Goal: Transaction & Acquisition: Book appointment/travel/reservation

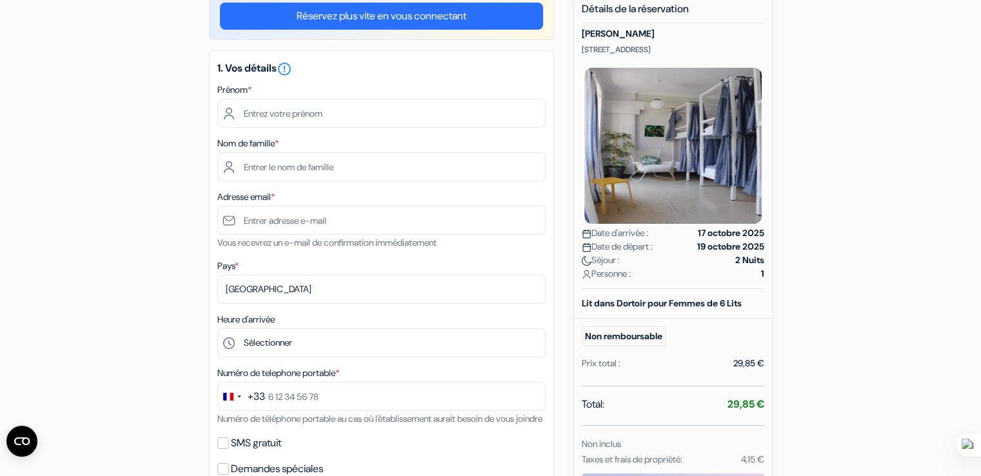
scroll to position [125, 0]
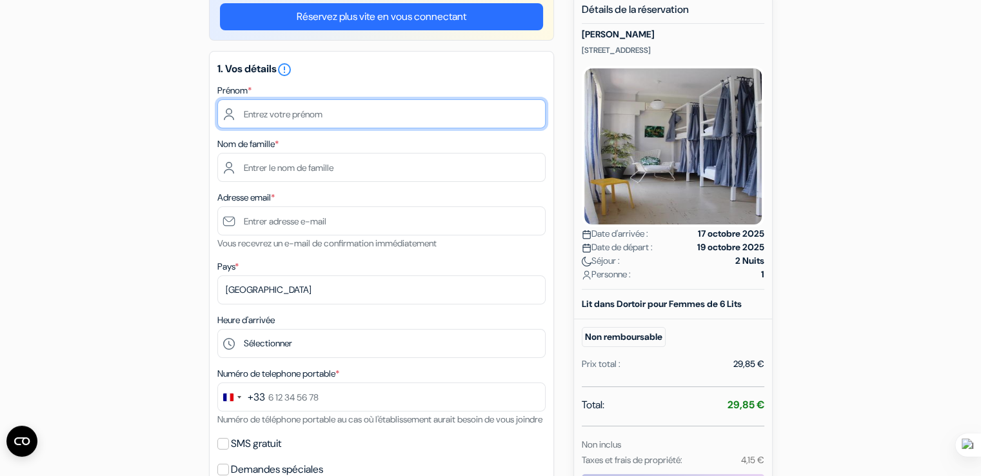
click at [272, 119] on input "text" at bounding box center [381, 113] width 328 height 29
type input "naila"
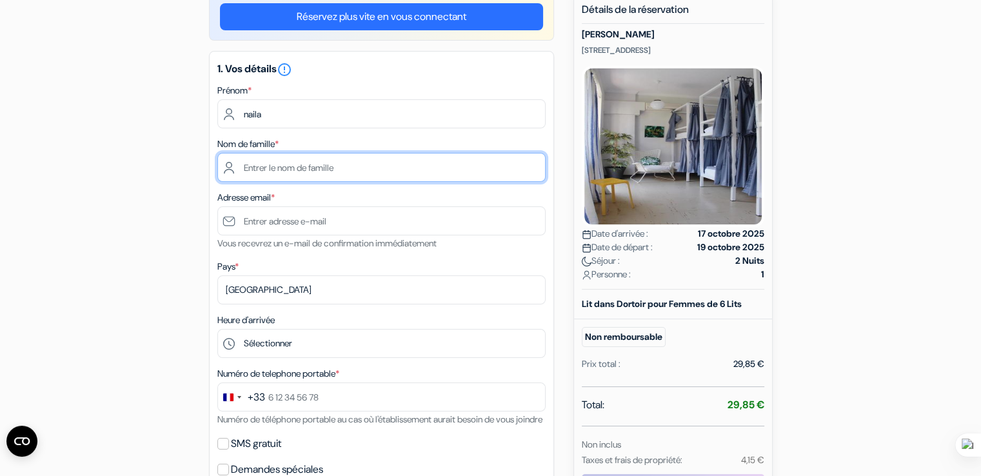
type input "ighil"
type input "[EMAIL_ADDRESS][DOMAIN_NAME]"
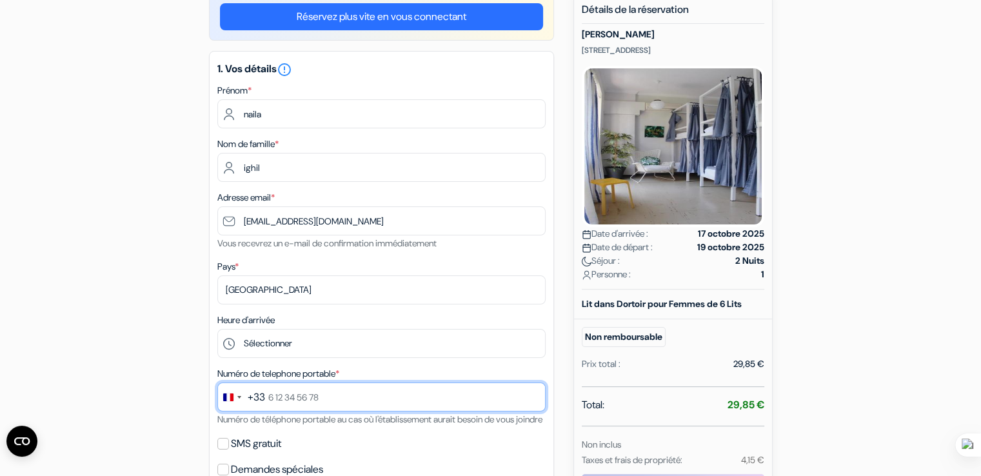
type input "0633909551"
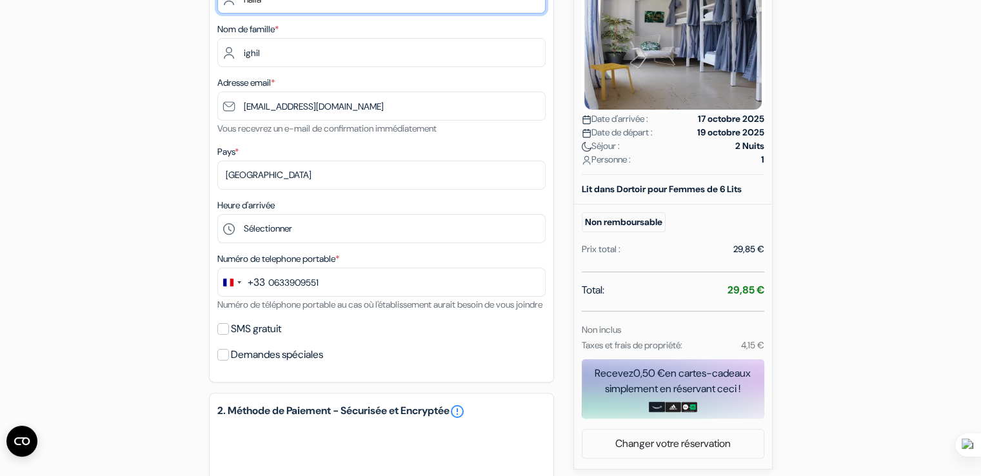
scroll to position [240, 0]
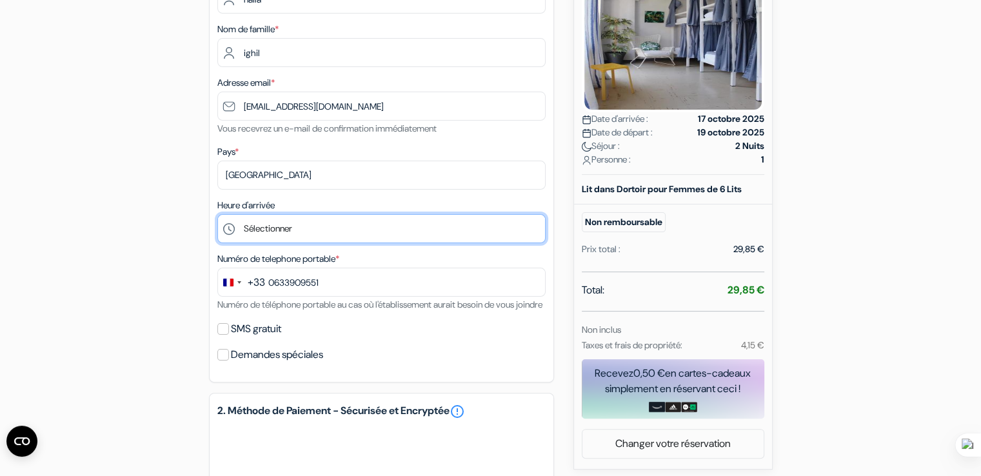
click at [303, 226] on select "Sélectionner 14:00 15:00 16:00 17:00 18:00 19:00 20:00 21:00 22:00 23:00" at bounding box center [381, 228] width 328 height 29
select select "20"
click at [217, 214] on select "Sélectionner 14:00 15:00 16:00 17:00 18:00 19:00 20:00 21:00 22:00 23:00" at bounding box center [381, 228] width 328 height 29
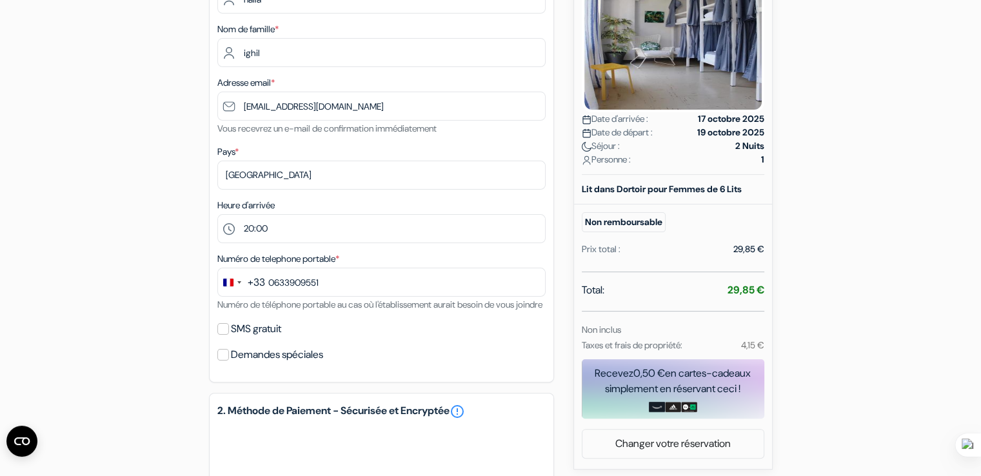
click at [172, 305] on div "add_box Kefi Hub Ippokratous 205, Athenes, Grèce Détails de l'établissement X" at bounding box center [491, 320] width 852 height 887
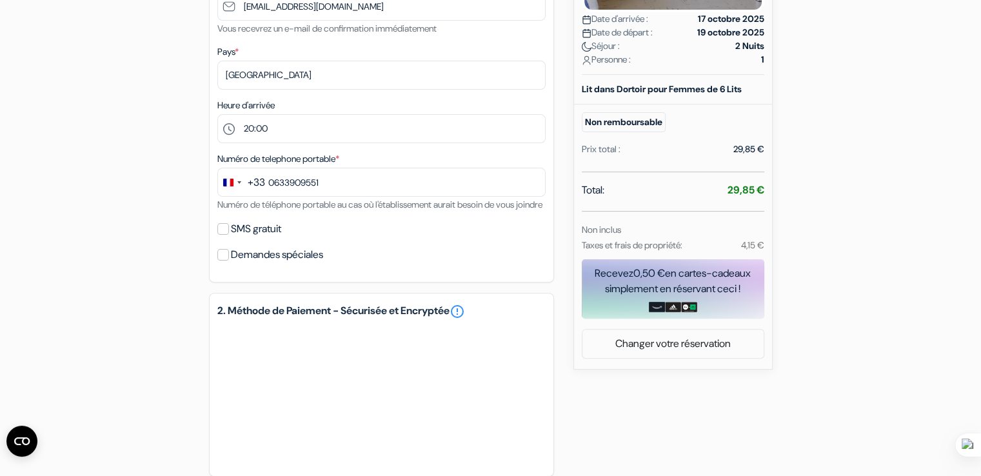
scroll to position [341, 0]
click at [226, 234] on input "SMS gratuit" at bounding box center [223, 229] width 12 height 12
checkbox input "true"
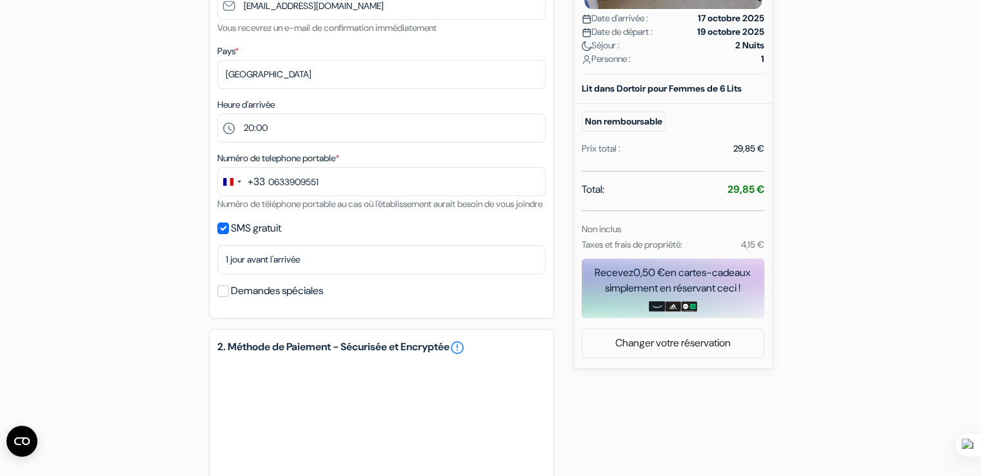
click at [163, 274] on div "add_box Kefi Hub Ippokratous 205, [GEOGRAPHIC_DATA], [GEOGRAPHIC_DATA] Détails …" at bounding box center [491, 239] width 852 height 924
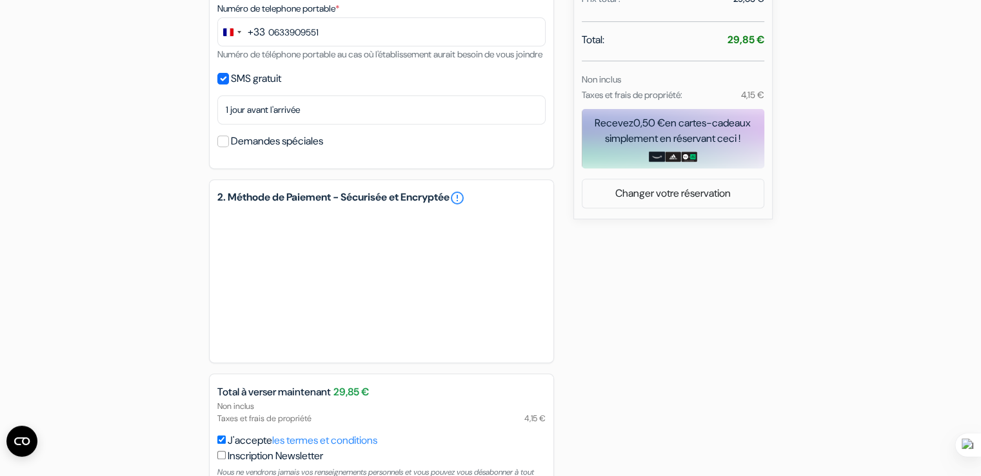
scroll to position [480, 0]
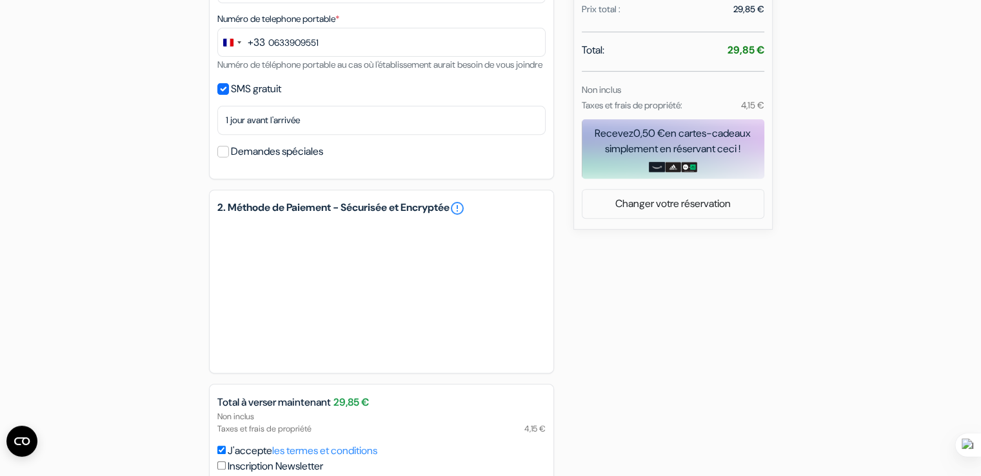
click at [186, 334] on div "add_box Kefi Hub Ippokratous 205, [GEOGRAPHIC_DATA], [GEOGRAPHIC_DATA] Détails …" at bounding box center [491, 99] width 852 height 924
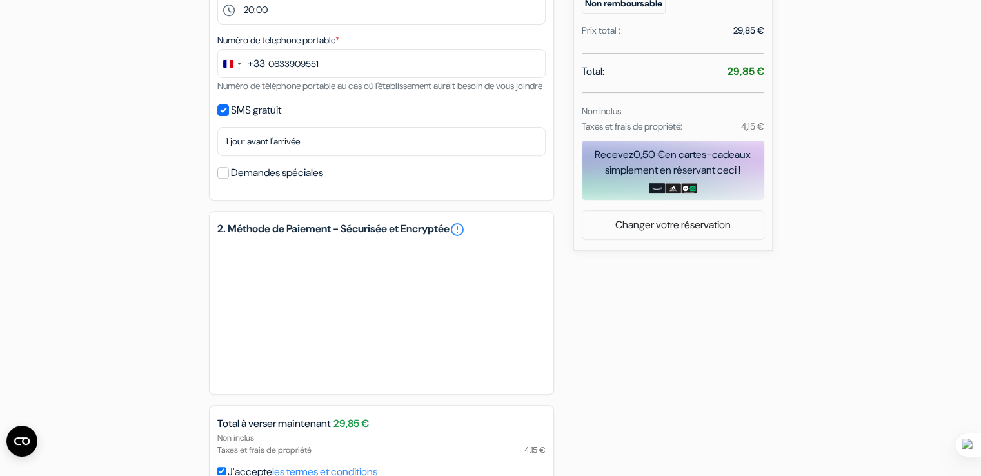
scroll to position [594, 0]
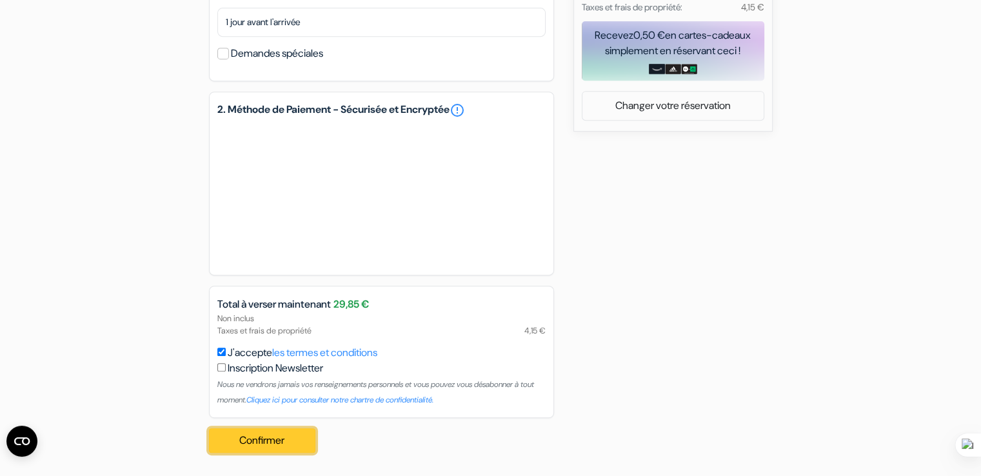
click at [242, 435] on button "Confirmer Loading..." at bounding box center [262, 440] width 107 height 25
click at [115, 243] on div "add_box Kefi Hub Ippokratous 205, [GEOGRAPHIC_DATA], [GEOGRAPHIC_DATA] Détails …" at bounding box center [491, 1] width 852 height 924
click at [239, 432] on button "Confirmer Loading..." at bounding box center [262, 440] width 107 height 25
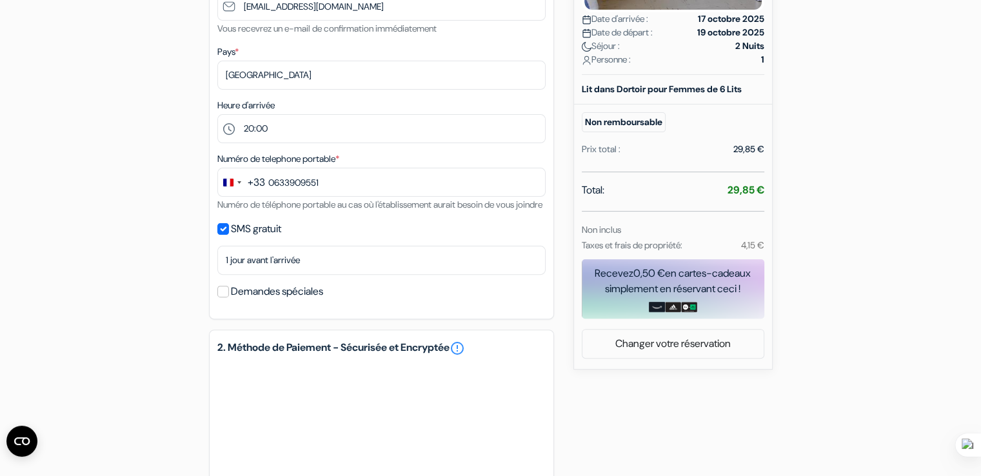
scroll to position [400, 0]
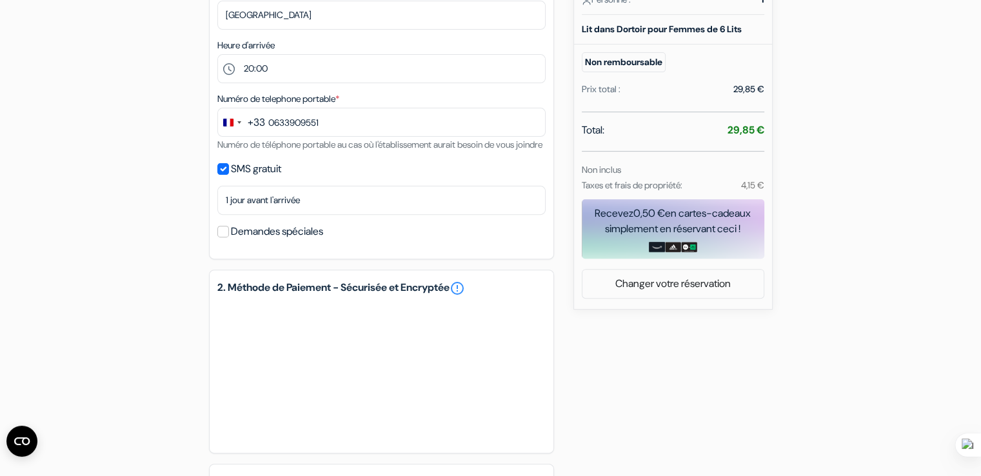
click at [686, 419] on div "add_box Kefi Hub Ippokratous 205, [GEOGRAPHIC_DATA], [GEOGRAPHIC_DATA] Détails …" at bounding box center [491, 179] width 852 height 924
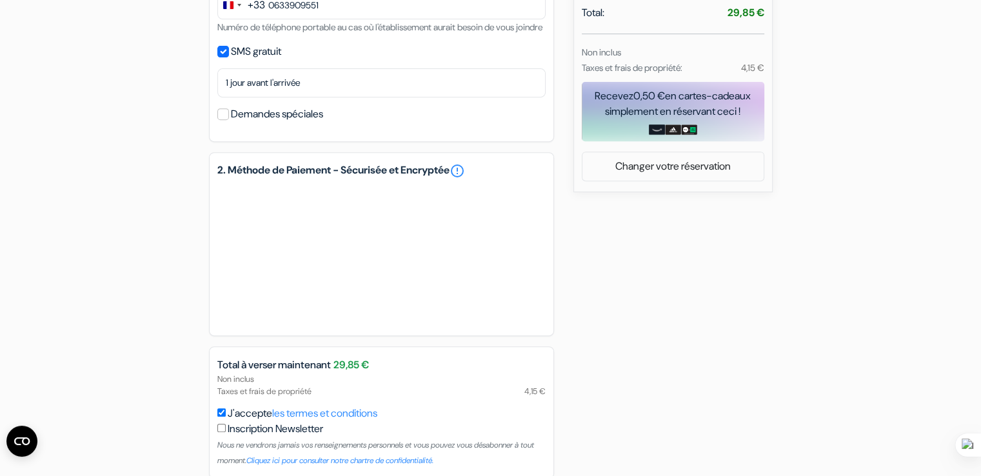
scroll to position [594, 0]
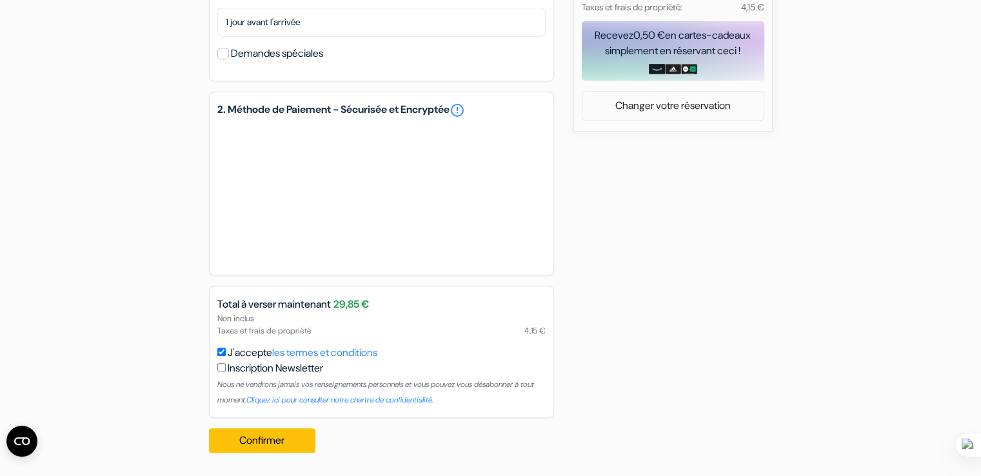
click at [627, 292] on div "add_box Kefi Hub Ippokratous 205, [GEOGRAPHIC_DATA], [GEOGRAPHIC_DATA] Détails …" at bounding box center [491, 1] width 852 height 924
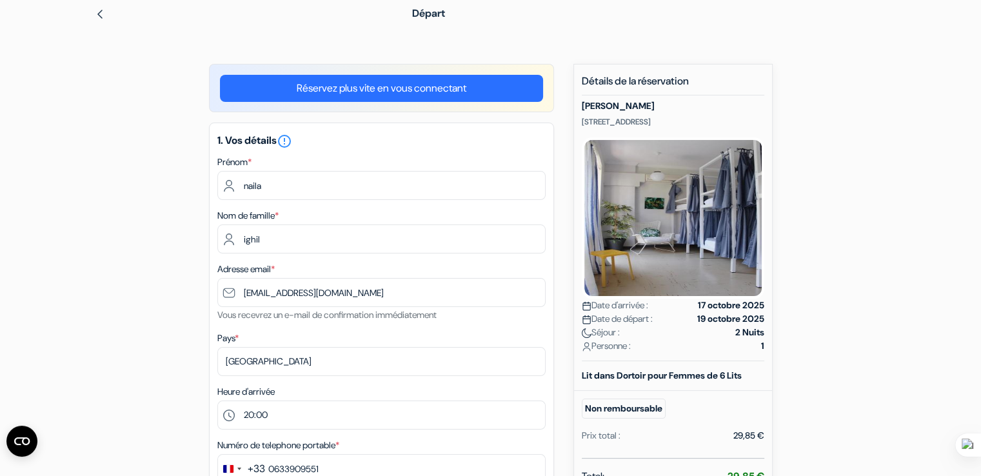
scroll to position [0, 0]
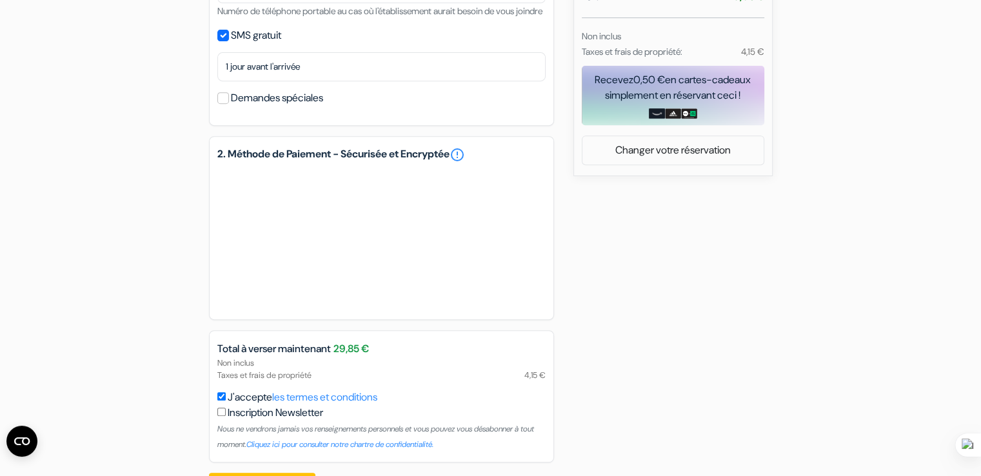
scroll to position [594, 0]
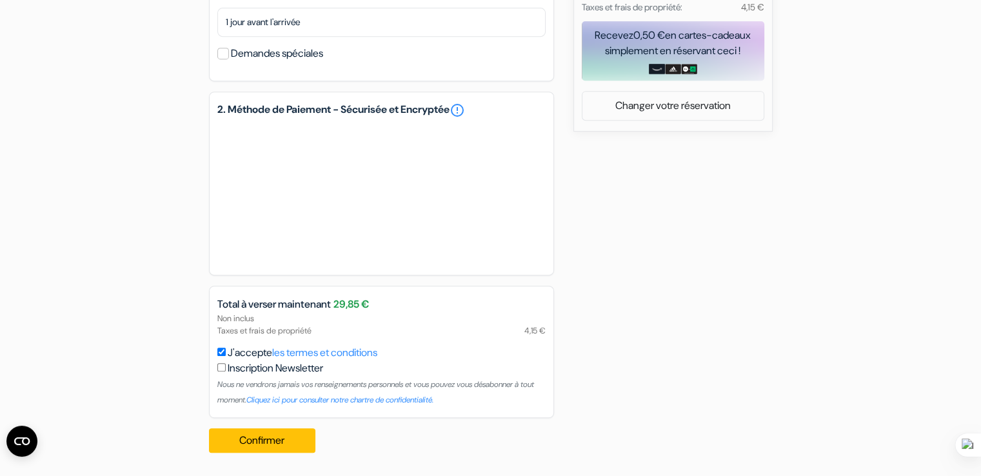
click at [583, 366] on div "add_box Kefi Hub Ippokratous 205, [GEOGRAPHIC_DATA], [GEOGRAPHIC_DATA] Détails …" at bounding box center [491, 1] width 852 height 924
click at [261, 428] on button "Confirmer Loading..." at bounding box center [262, 440] width 107 height 25
click at [283, 442] on button "Confirmer Loading..." at bounding box center [262, 440] width 107 height 25
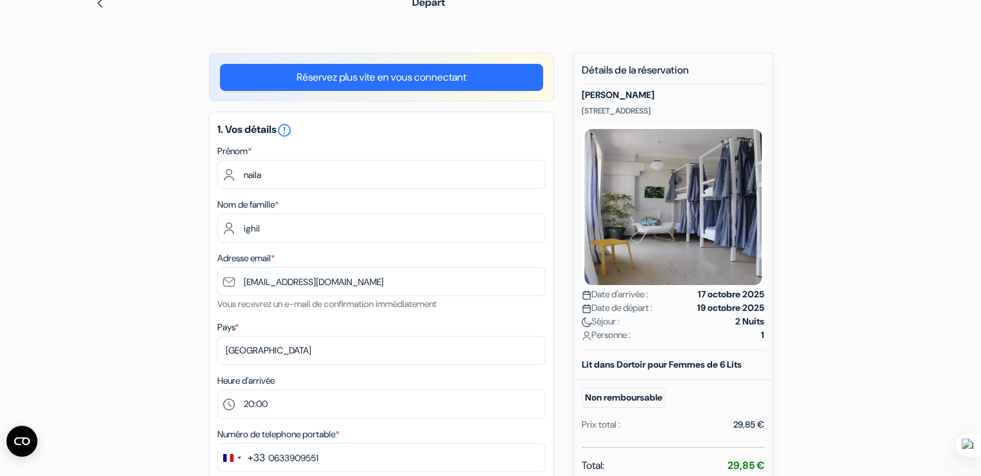
scroll to position [0, 0]
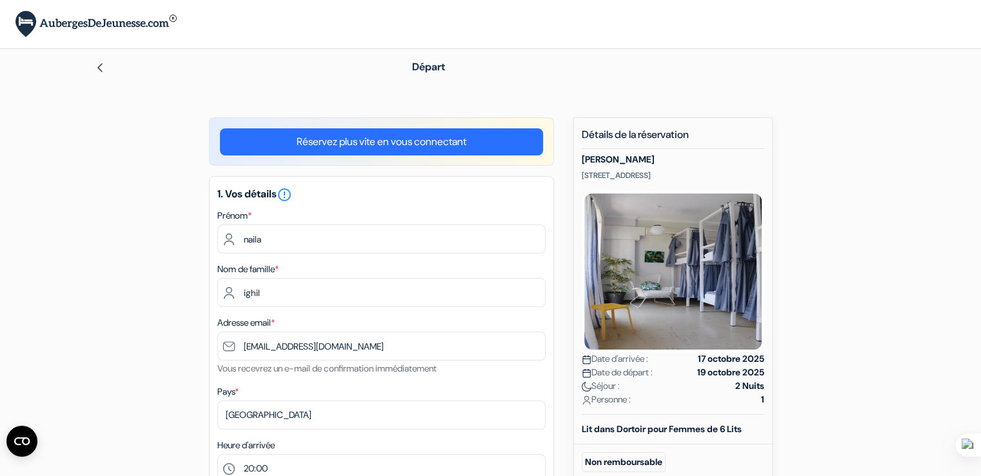
click at [419, 150] on link "Réservez plus vite en vous connectant" at bounding box center [381, 141] width 323 height 27
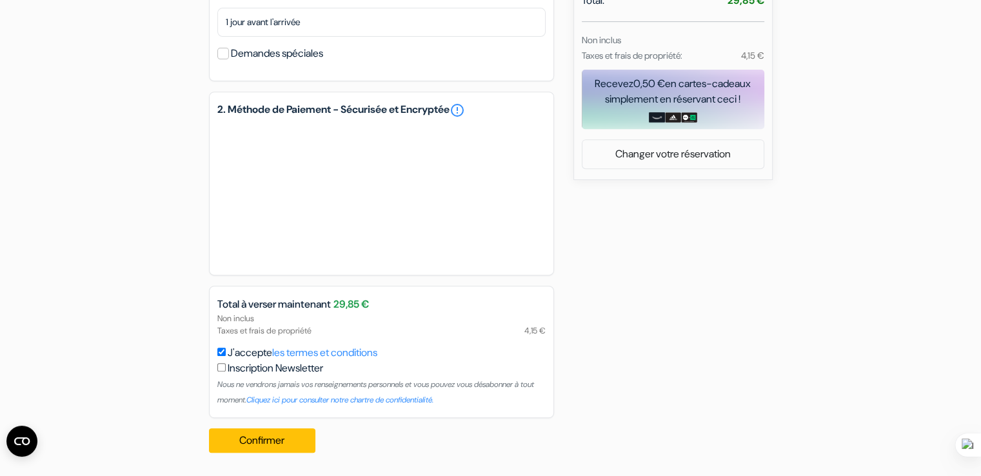
scroll to position [545, 0]
click at [281, 452] on button "Confirmer Loading..." at bounding box center [262, 440] width 107 height 25
click at [290, 436] on button "Confirmer Loading..." at bounding box center [262, 440] width 107 height 25
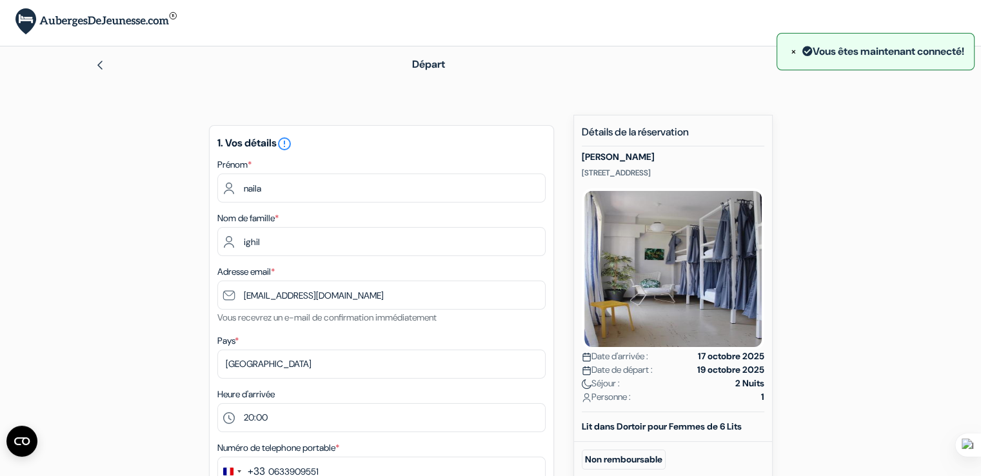
scroll to position [0, 0]
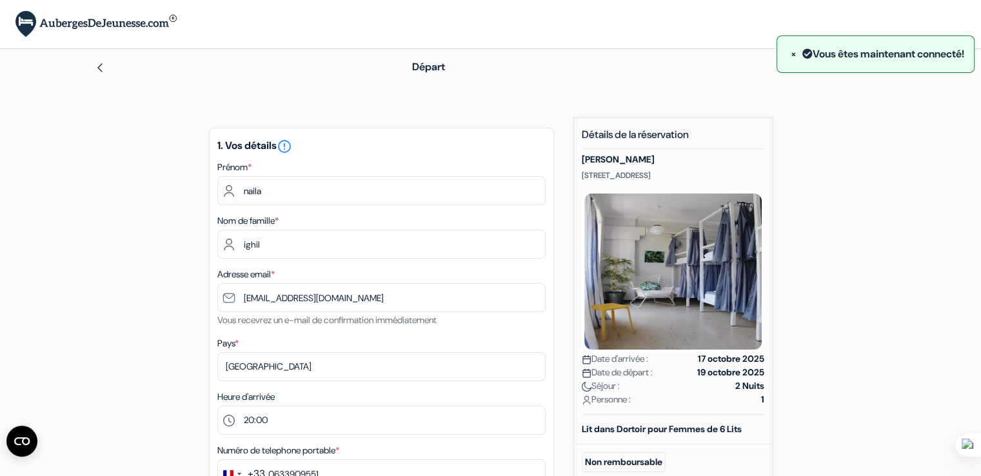
click at [787, 52] on button "×" at bounding box center [794, 54] width 14 height 17
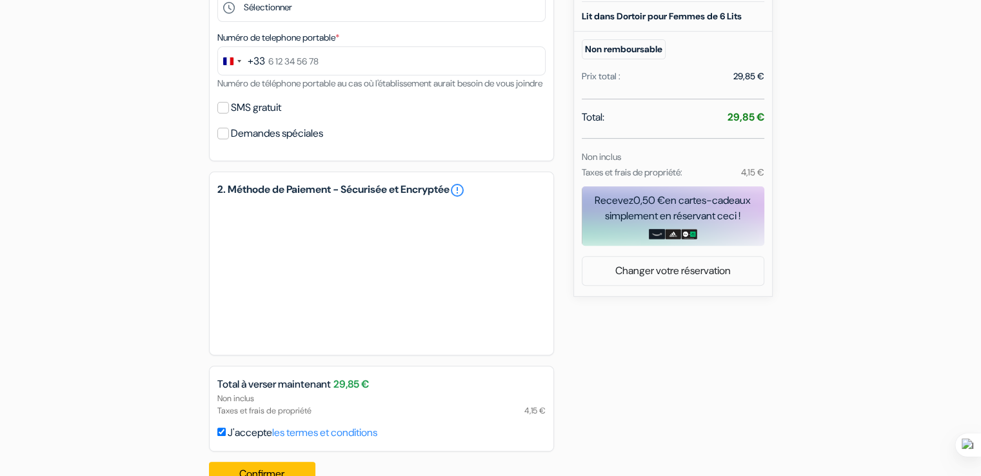
scroll to position [462, 0]
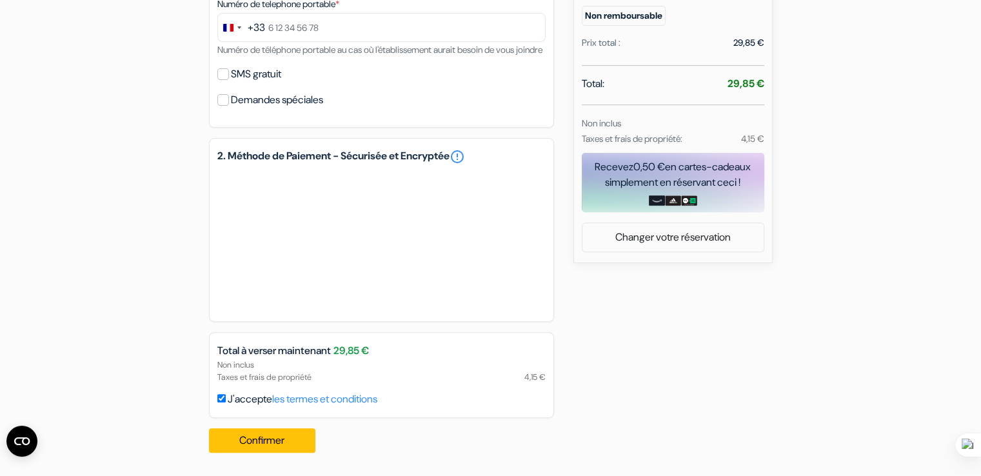
click at [102, 261] on div "add_box Kefi Hub Ippokratous 205, [GEOGRAPHIC_DATA], [GEOGRAPHIC_DATA] Détails …" at bounding box center [491, 67] width 852 height 792
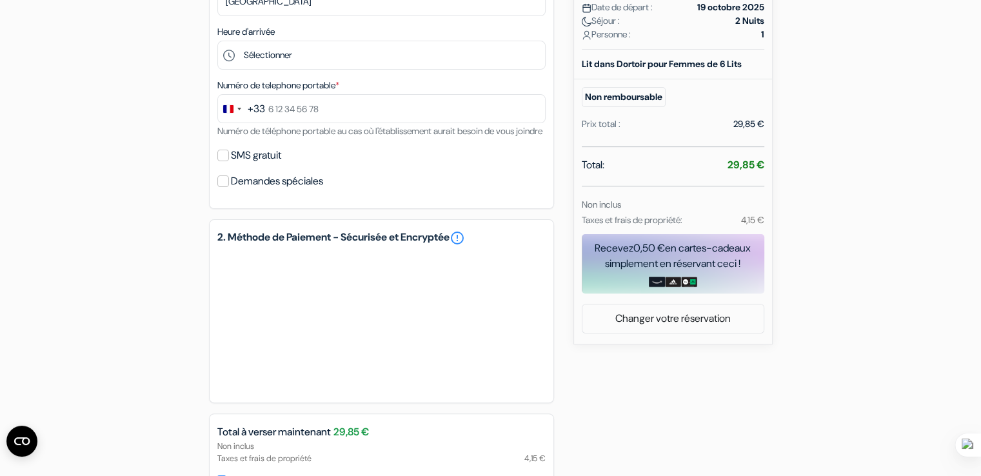
scroll to position [204, 0]
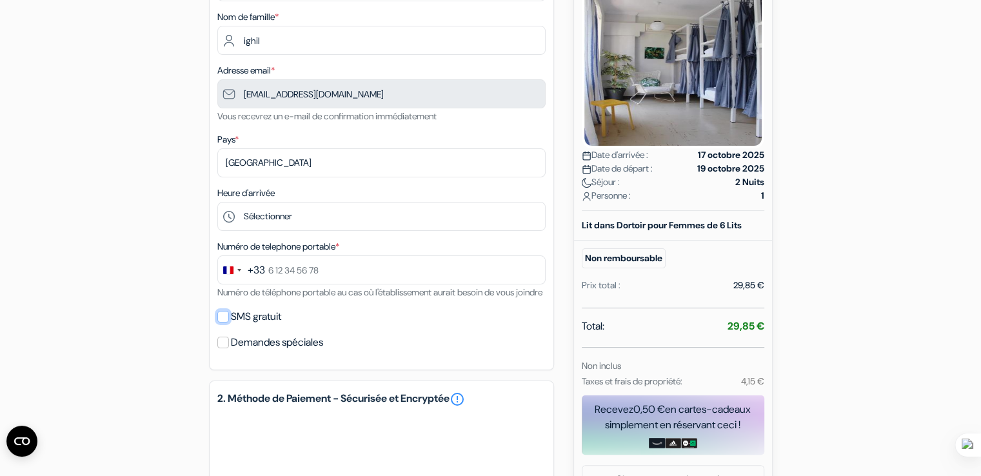
click at [226, 323] on input "SMS gratuit" at bounding box center [223, 317] width 12 height 12
checkbox input "true"
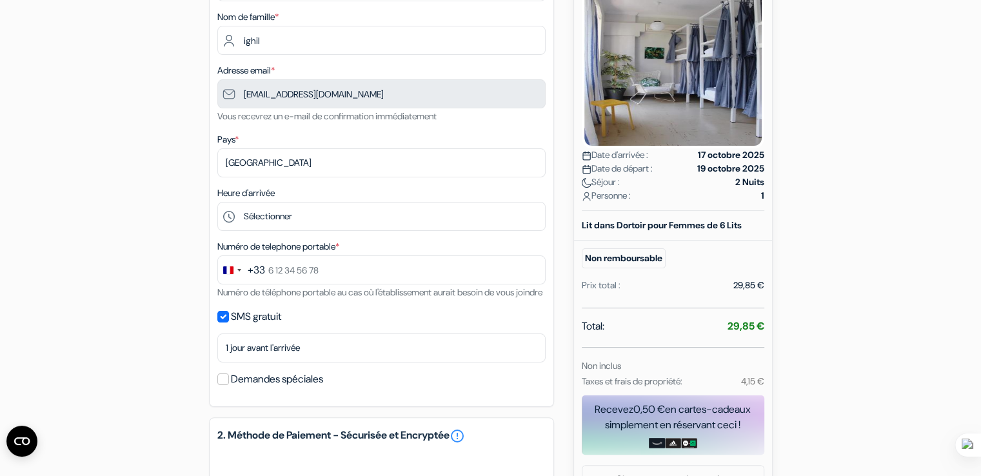
click at [94, 302] on div "add_box Kefi Hub Ippokratous 205, Athenes, Grèce Détails de l'établissement X" at bounding box center [491, 328] width 852 height 829
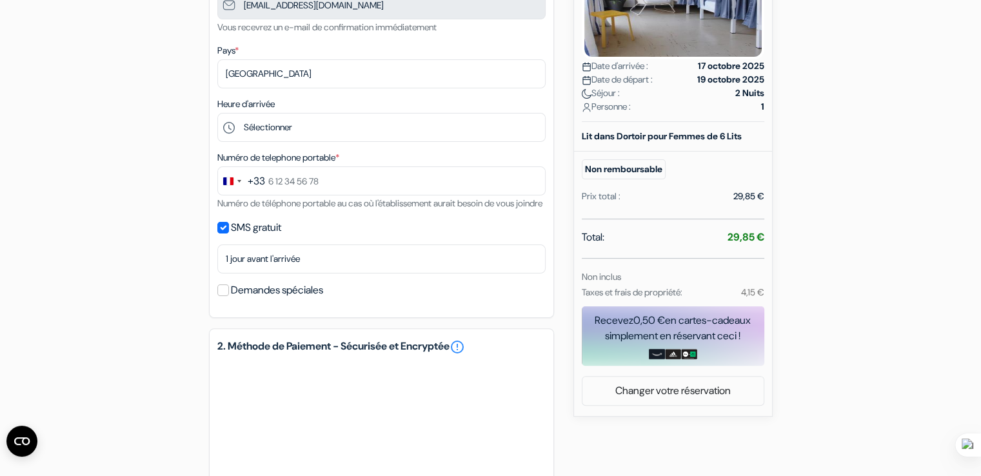
scroll to position [499, 0]
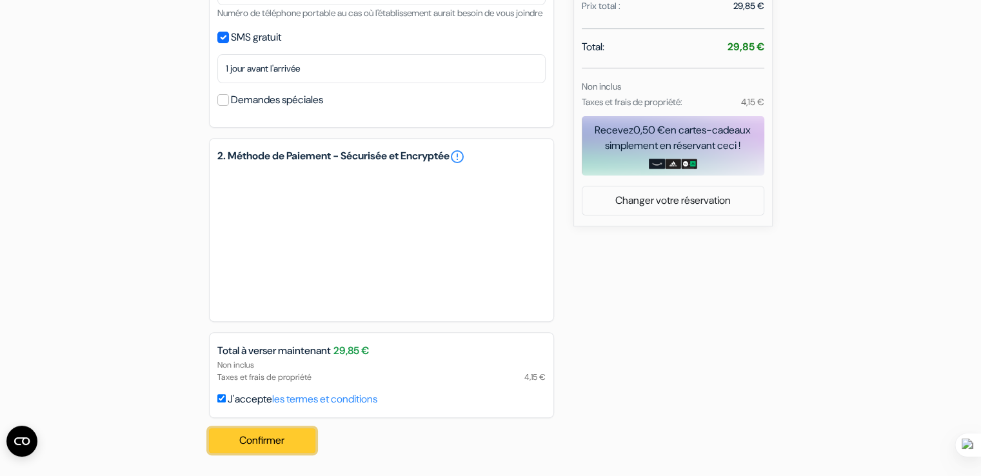
click at [302, 445] on button "Confirmer Loading..." at bounding box center [262, 440] width 107 height 25
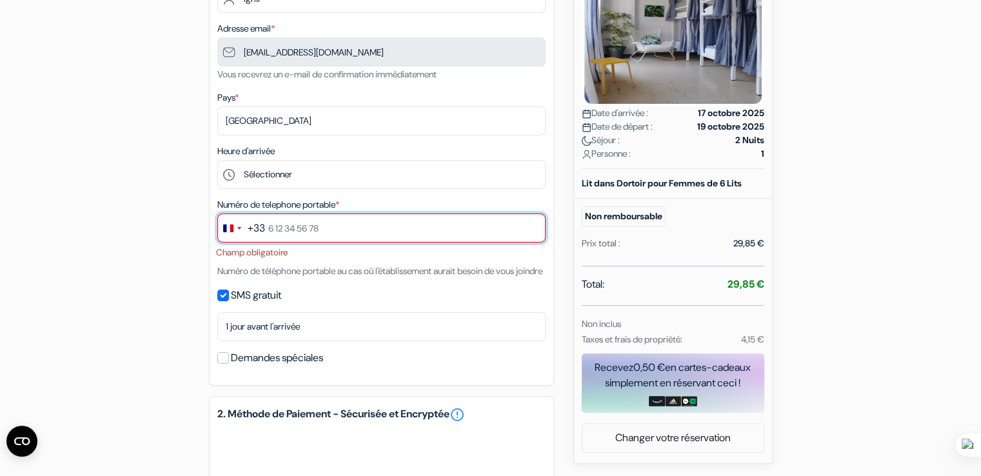
scroll to position [237, 0]
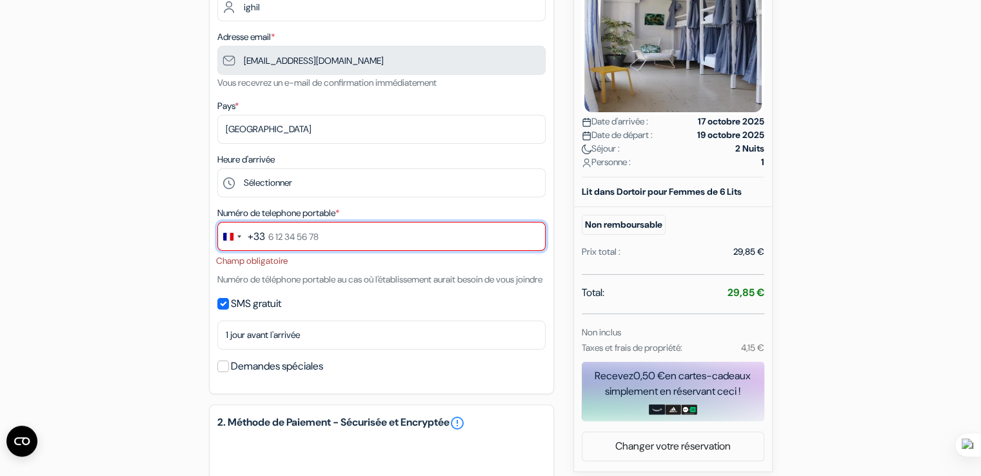
click at [289, 244] on input "text" at bounding box center [381, 236] width 328 height 29
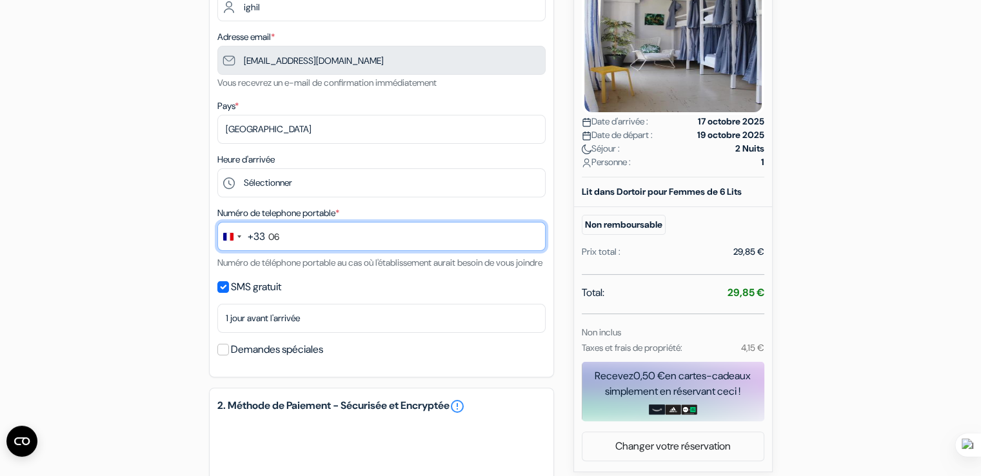
type input "0633909551"
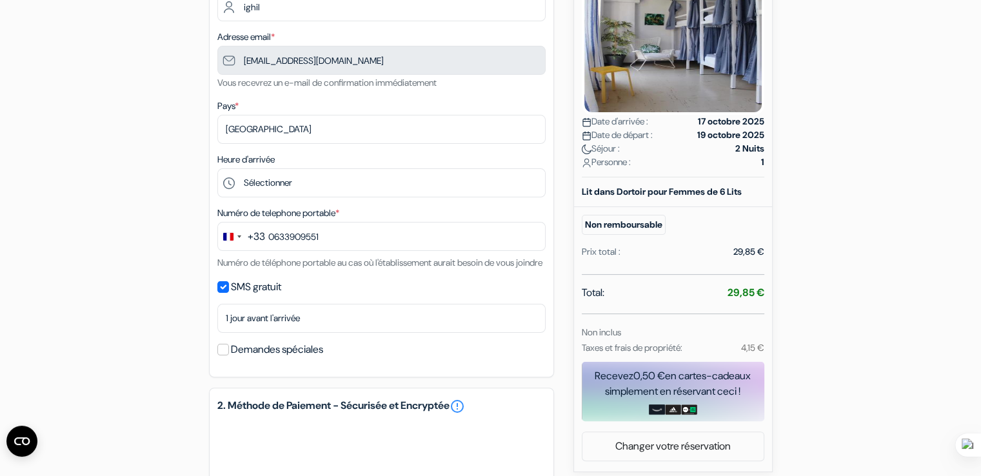
click at [121, 276] on div "add_box Kefi Hub Ippokratous 205, [GEOGRAPHIC_DATA], [GEOGRAPHIC_DATA] Détails …" at bounding box center [491, 296] width 852 height 833
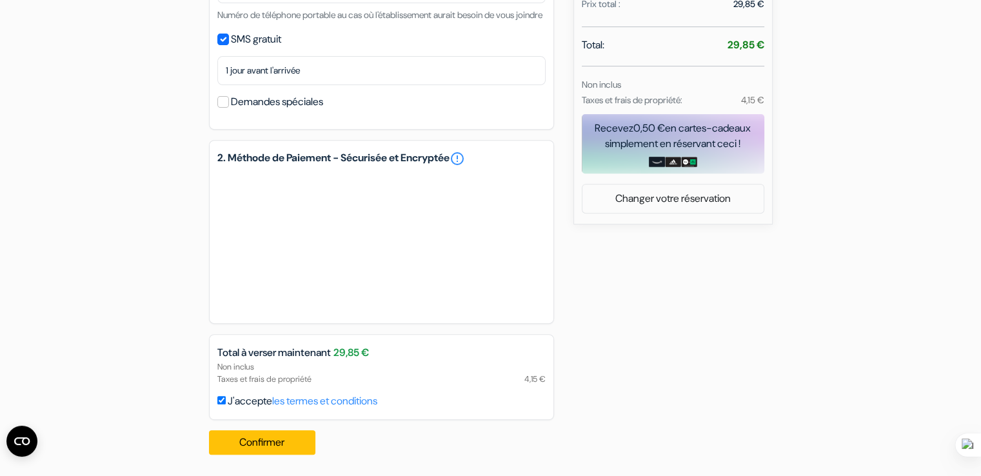
scroll to position [503, 0]
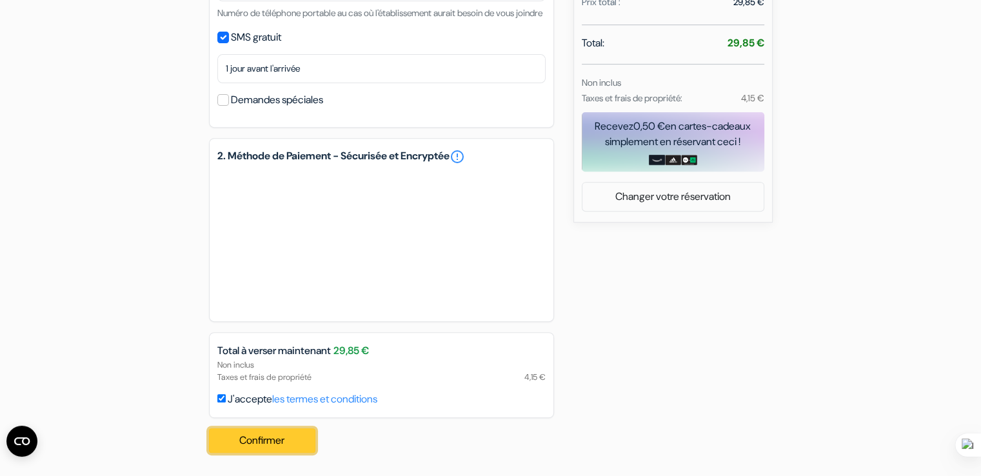
click at [272, 434] on button "Confirmer Loading..." at bounding box center [262, 440] width 107 height 25
click at [174, 205] on div "add_box Kefi Hub Ippokratous 205, [GEOGRAPHIC_DATA], [GEOGRAPHIC_DATA] Détails …" at bounding box center [491, 46] width 852 height 833
click at [292, 439] on button "Confirmer Loading..." at bounding box center [262, 440] width 107 height 25
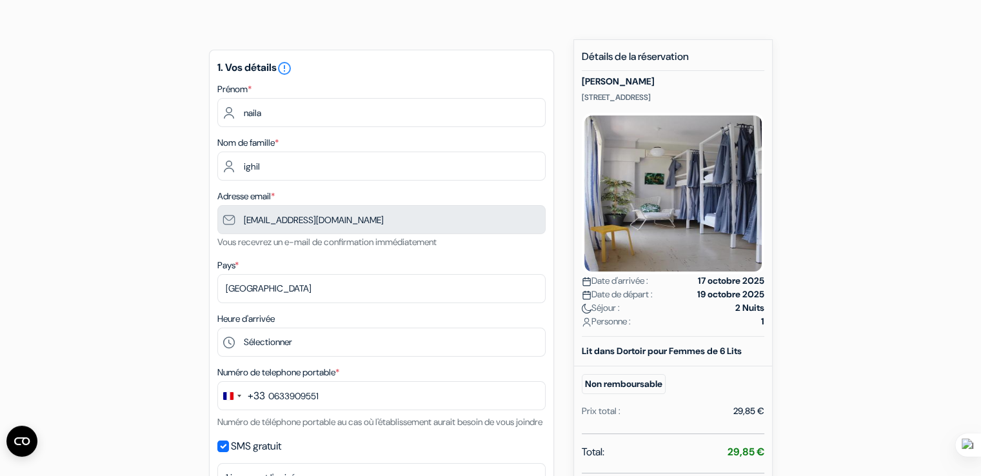
scroll to position [0, 0]
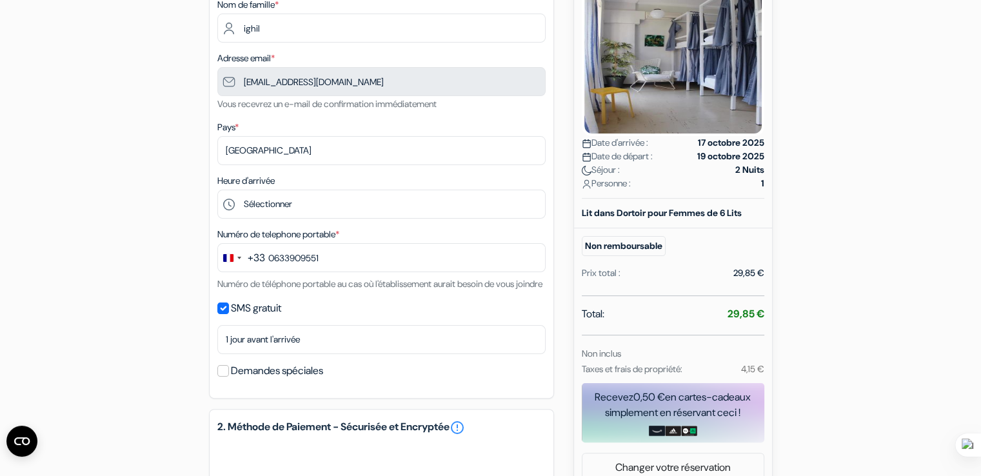
scroll to position [452, 0]
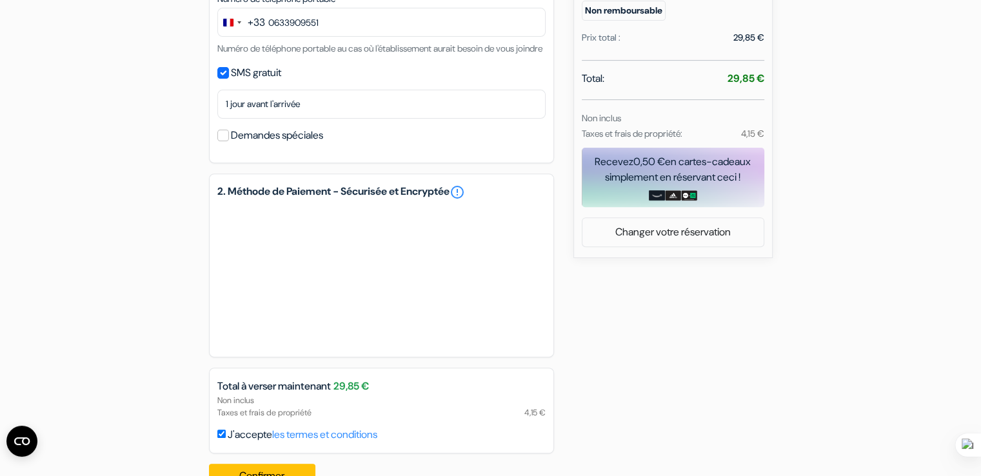
click at [207, 261] on div "add_box Kefi Hub Ippokratous 205, [GEOGRAPHIC_DATA], [GEOGRAPHIC_DATA] Détails …" at bounding box center [491, 82] width 852 height 833
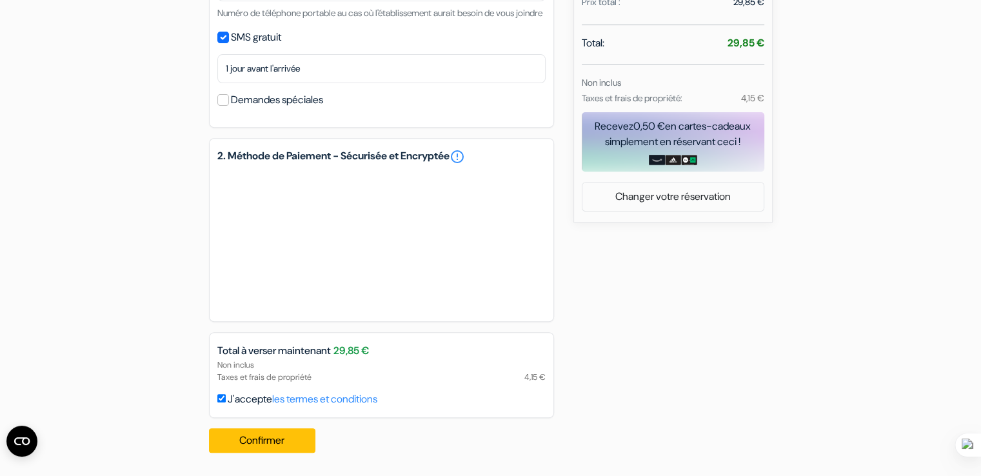
scroll to position [503, 0]
click at [192, 372] on div "add_box Kefi Hub Ippokratous 205, [GEOGRAPHIC_DATA], [GEOGRAPHIC_DATA] Détails …" at bounding box center [491, 46] width 852 height 833
click at [276, 435] on button "Confirmer Loading..." at bounding box center [262, 440] width 107 height 25
click at [270, 442] on button "Confirmer Loading..." at bounding box center [262, 440] width 107 height 25
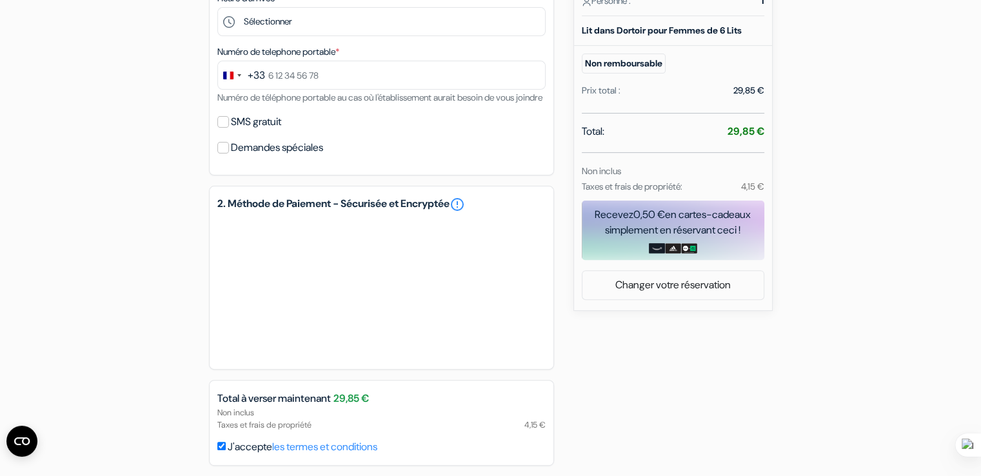
scroll to position [462, 0]
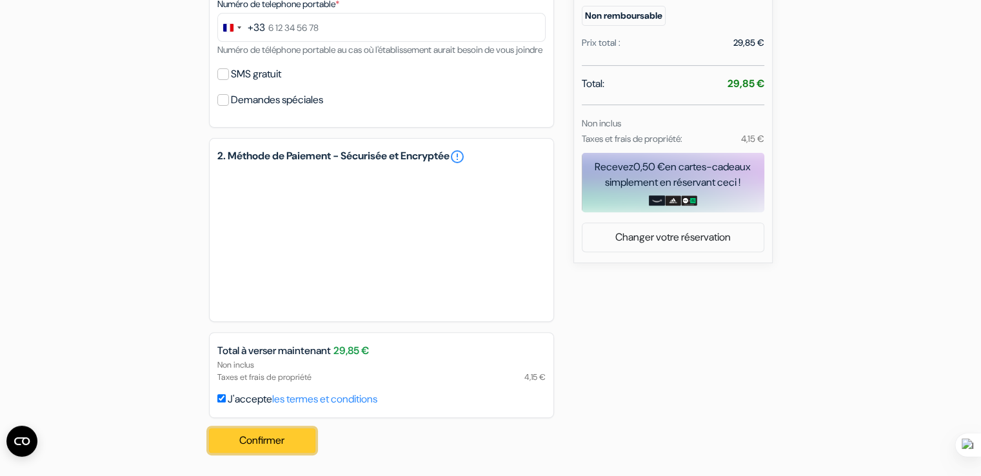
click at [270, 439] on button "Confirmer Loading..." at bounding box center [262, 440] width 107 height 25
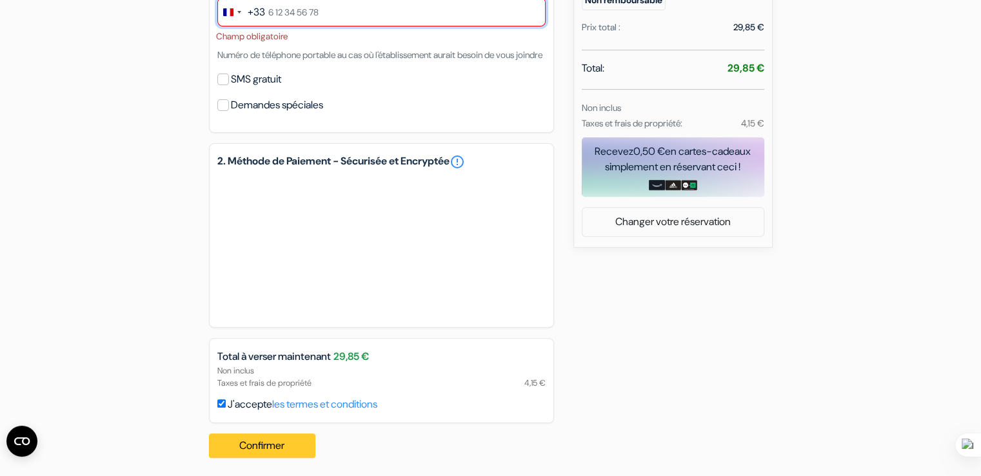
scroll to position [461, 0]
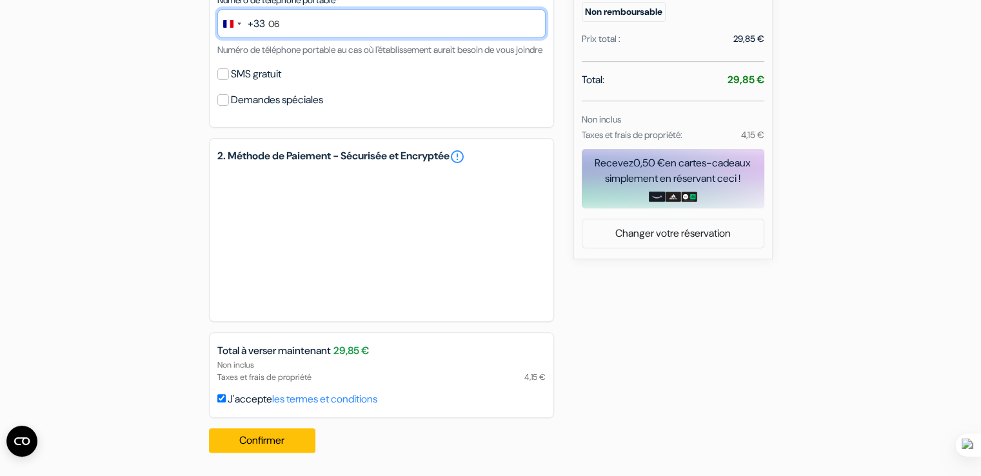
type input "0633909551"
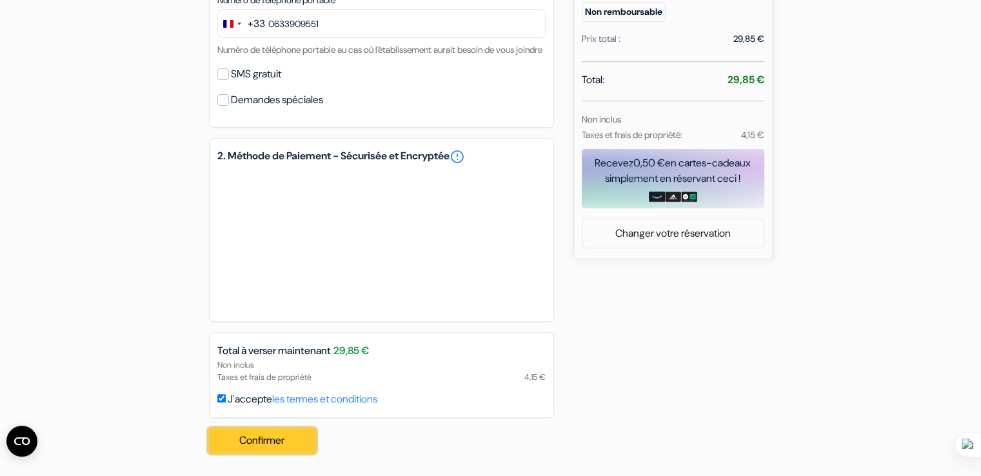
click at [268, 443] on button "Confirmer Loading..." at bounding box center [262, 440] width 107 height 25
click at [124, 209] on div "add_box Kefi Hub Ippokratous 205, Athenes, Grèce Détails de l'établissement X" at bounding box center [491, 65] width 852 height 796
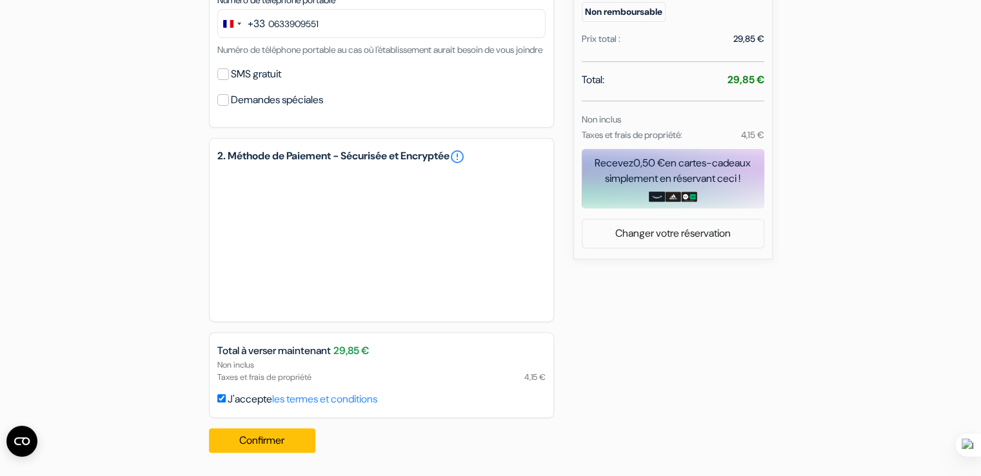
scroll to position [466, 0]
click at [126, 226] on div "add_box Kefi Hub Ippokratous 205, [GEOGRAPHIC_DATA], [GEOGRAPHIC_DATA] Détails …" at bounding box center [491, 65] width 852 height 796
click at [703, 327] on div "add_box Kefi Hub Ippokratous 205, [GEOGRAPHIC_DATA], [GEOGRAPHIC_DATA] Détails …" at bounding box center [491, 65] width 852 height 796
click at [658, 376] on div "add_box Kefi Hub Ippokratous 205, [GEOGRAPHIC_DATA], [GEOGRAPHIC_DATA] Détails …" at bounding box center [491, 65] width 852 height 796
click at [190, 305] on div "add_box Kefi Hub Ippokratous 205, [GEOGRAPHIC_DATA], [GEOGRAPHIC_DATA] Détails …" at bounding box center [491, 65] width 852 height 796
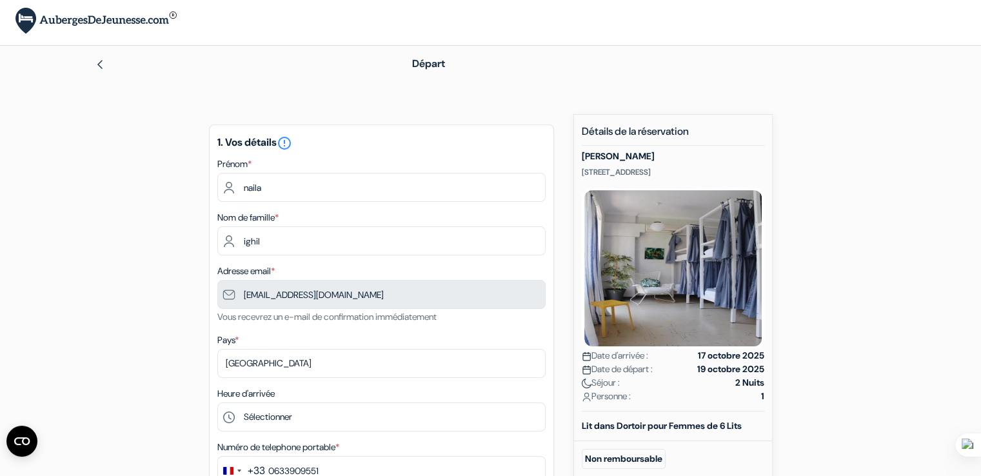
scroll to position [0, 0]
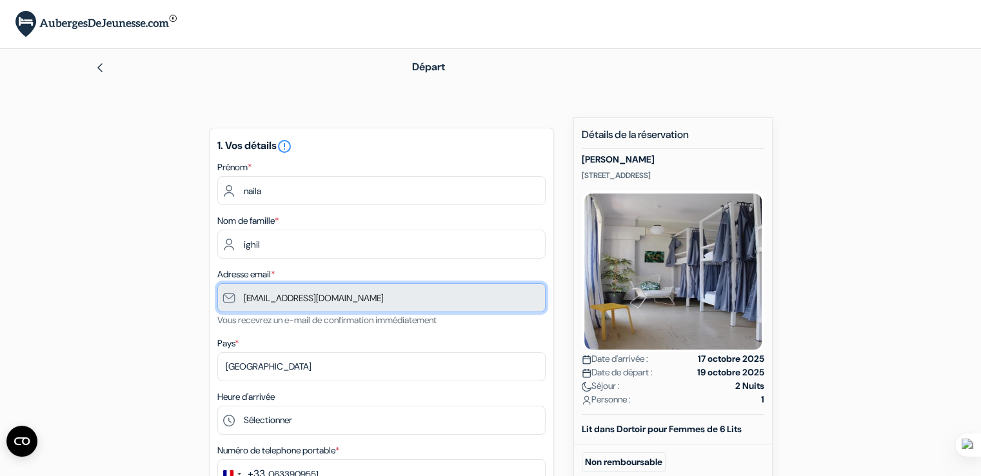
click at [358, 306] on input "[EMAIL_ADDRESS][DOMAIN_NAME]" at bounding box center [381, 297] width 328 height 29
click at [279, 295] on input "[EMAIL_ADDRESS][DOMAIN_NAME]" at bounding box center [381, 297] width 328 height 29
click at [266, 300] on input "[EMAIL_ADDRESS][DOMAIN_NAME]" at bounding box center [381, 297] width 328 height 29
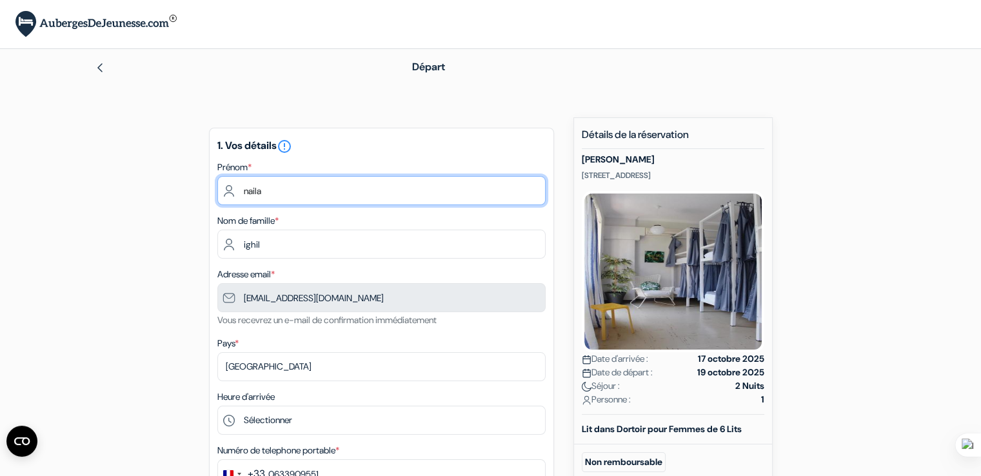
click at [294, 197] on input "naila" at bounding box center [381, 190] width 328 height 29
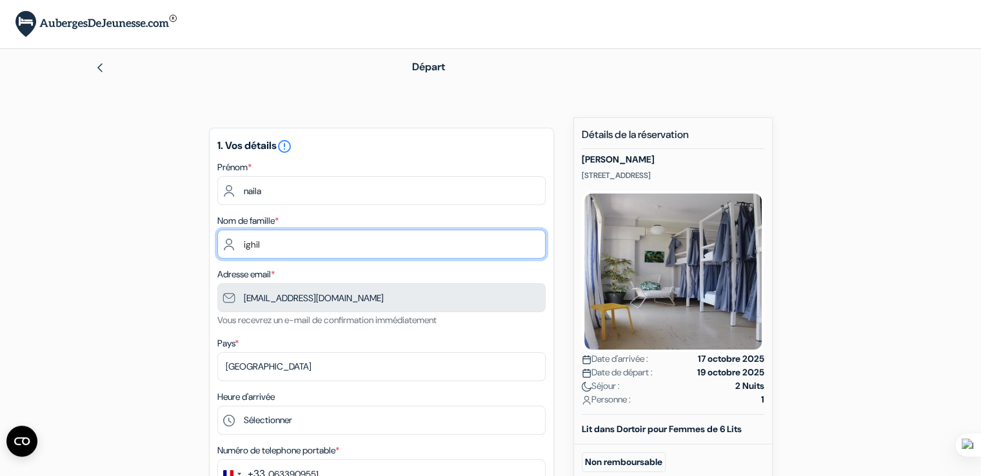
click at [305, 250] on input "ighil" at bounding box center [381, 244] width 328 height 29
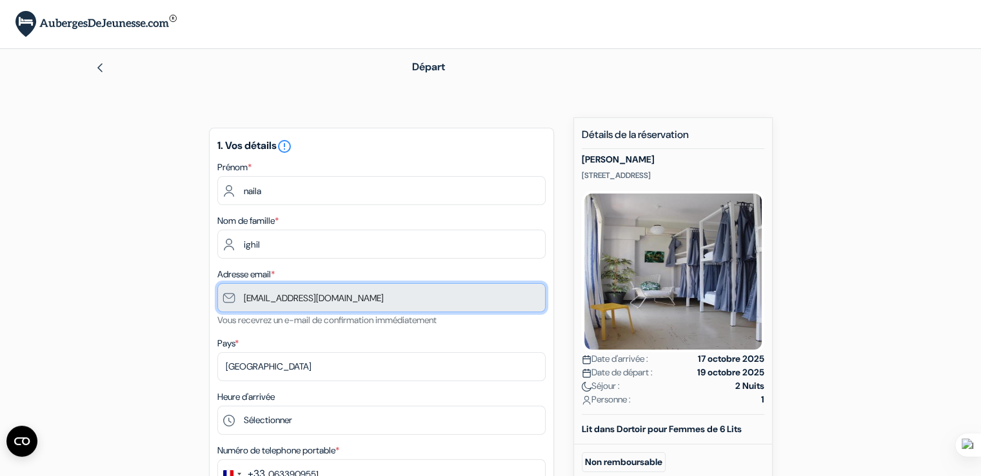
click at [299, 288] on input "[EMAIL_ADDRESS][DOMAIN_NAME]" at bounding box center [381, 297] width 328 height 29
click at [385, 297] on input "[EMAIL_ADDRESS][DOMAIN_NAME]" at bounding box center [381, 297] width 328 height 29
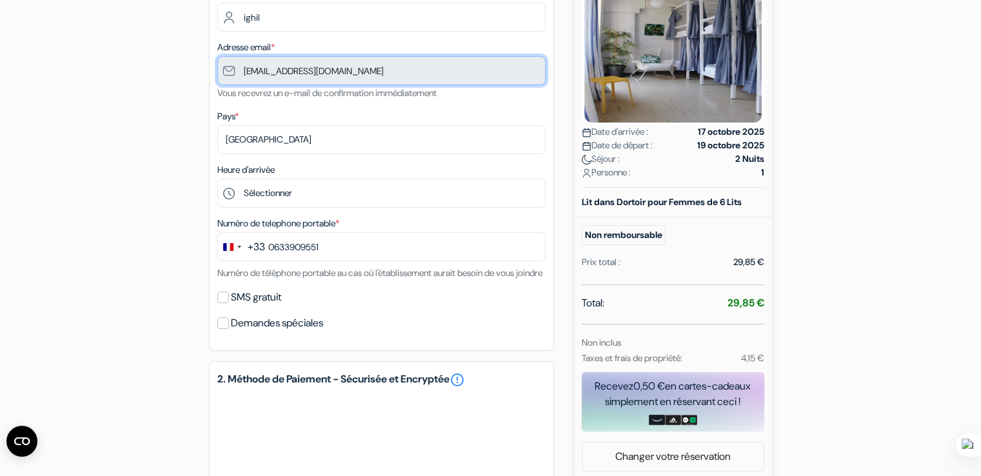
scroll to position [258, 0]
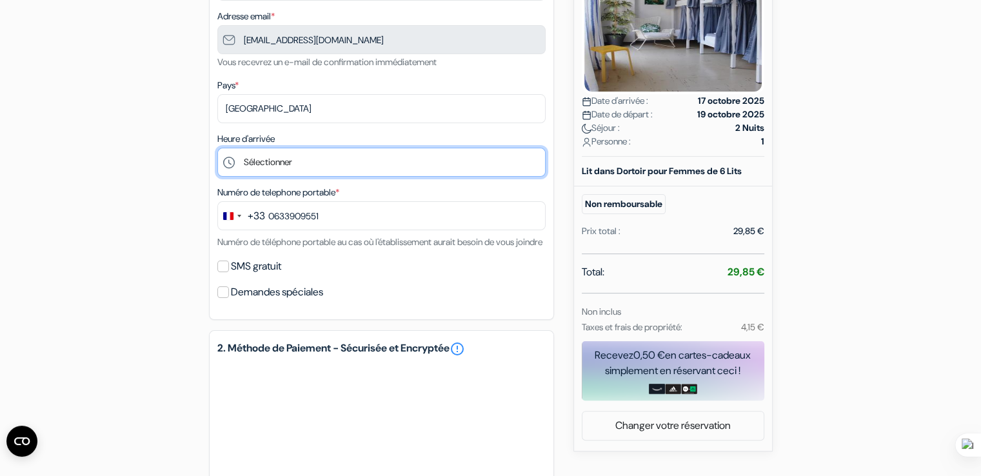
click at [321, 161] on select "Sélectionner 14:00 15:00 16:00 17:00 18:00 19:00 20:00 21:00 22:00 23:00" at bounding box center [381, 162] width 328 height 29
select select "20"
click at [217, 148] on select "Sélectionner 14:00 15:00 16:00 17:00 18:00 19:00 20:00 21:00 22:00 23:00" at bounding box center [381, 162] width 328 height 29
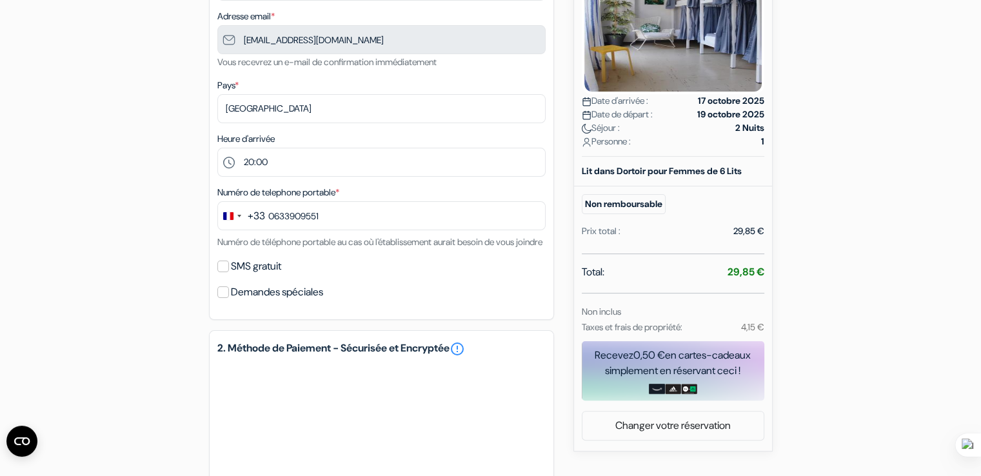
click at [176, 268] on div "add_box Kefi Hub Ippokratous 205, [GEOGRAPHIC_DATA], [GEOGRAPHIC_DATA] Détails …" at bounding box center [491, 257] width 852 height 796
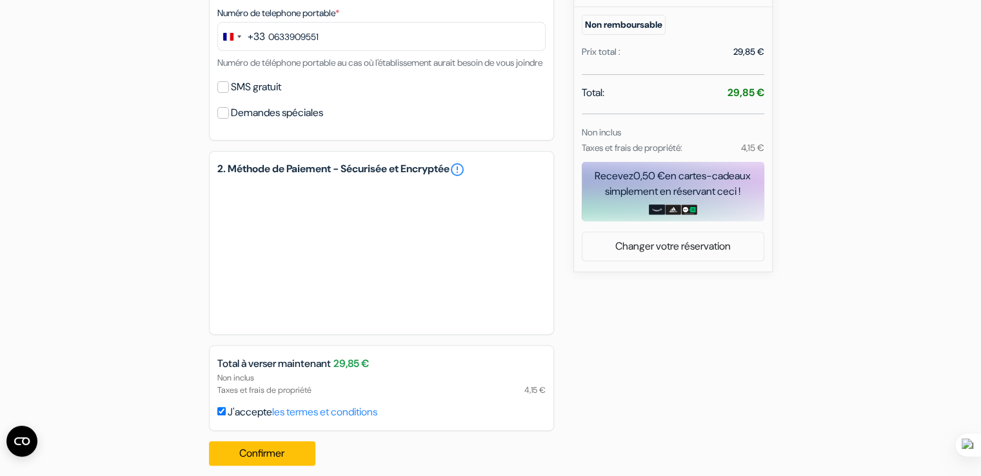
scroll to position [466, 0]
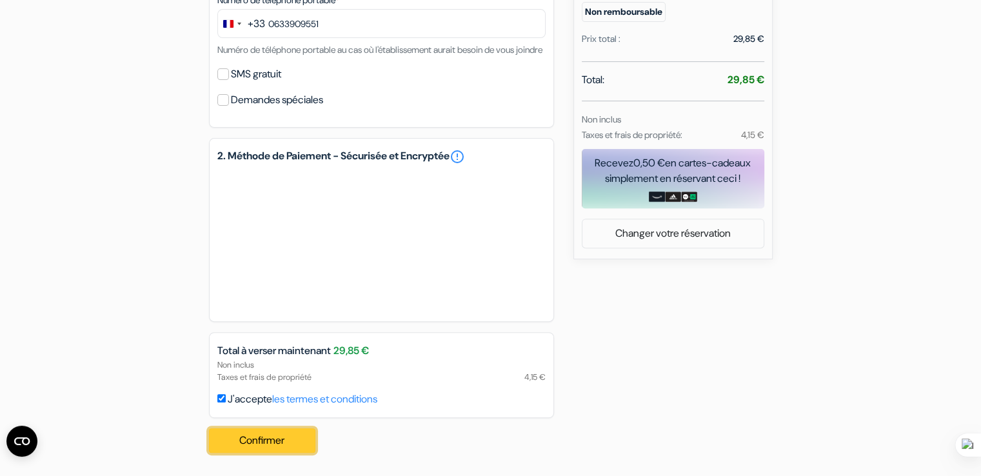
click at [284, 437] on button "Confirmer Loading..." at bounding box center [262, 440] width 107 height 25
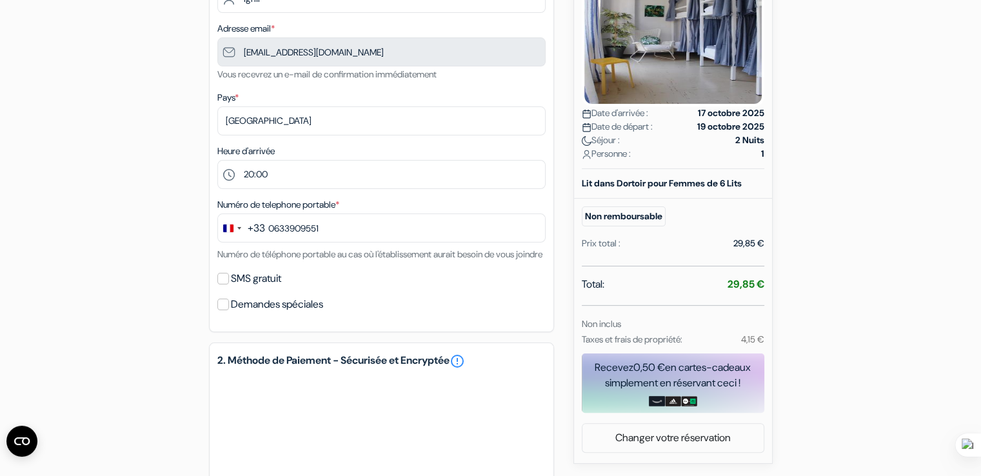
scroll to position [143, 0]
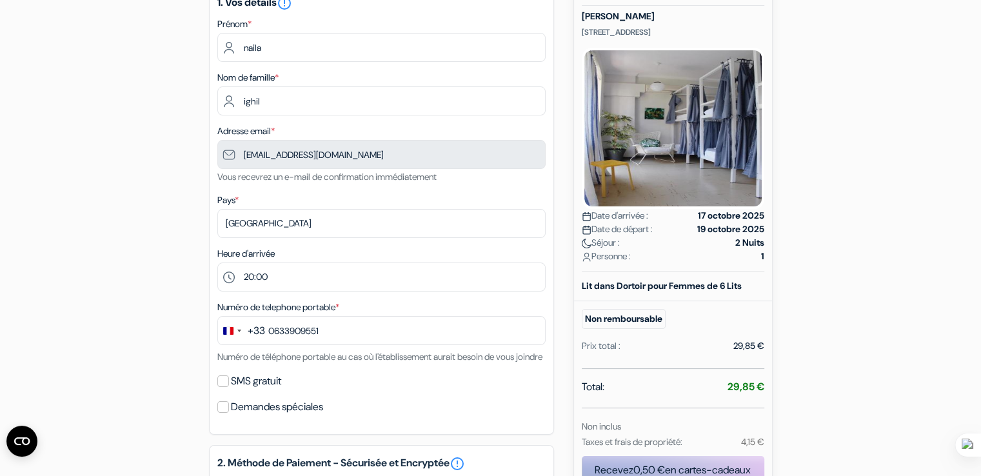
click at [631, 260] on span "Personne :" at bounding box center [606, 257] width 49 height 14
click at [630, 230] on span "Date de départ :" at bounding box center [617, 230] width 71 height 14
click at [790, 216] on div "add_box Kefi Hub Ippokratous 205, [GEOGRAPHIC_DATA], [GEOGRAPHIC_DATA] Détails …" at bounding box center [491, 372] width 852 height 796
click at [761, 240] on strong "2 Nuits" at bounding box center [750, 243] width 29 height 14
click at [629, 282] on b "Lit dans Dortoir pour Femmes de 6 Lits" at bounding box center [662, 286] width 160 height 12
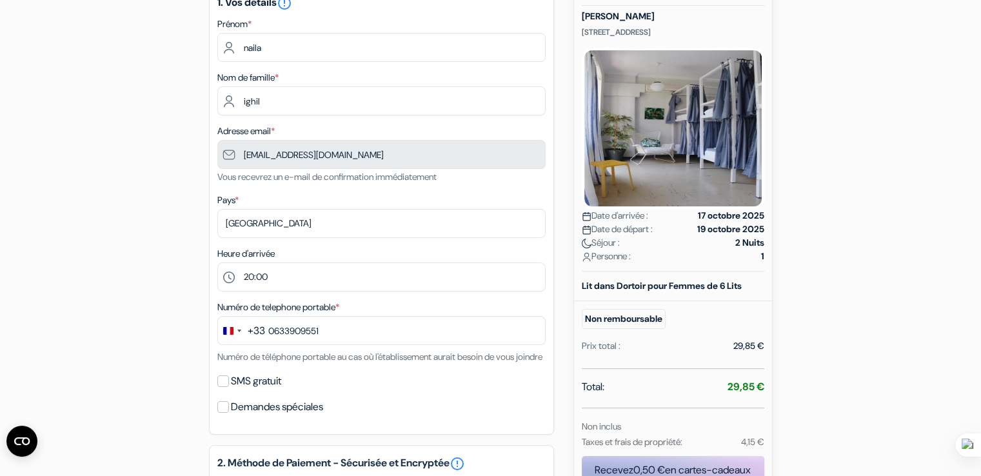
click at [720, 304] on div "Lit dans Dortoir pour Femmes de 6 Lits Non remboursable Prix total :" at bounding box center [673, 324] width 183 height 90
click at [639, 321] on small "Non remboursable" at bounding box center [624, 319] width 84 height 20
click at [607, 339] on div "Prix total :" at bounding box center [601, 346] width 39 height 14
click at [751, 344] on div "29,85 €" at bounding box center [749, 346] width 31 height 14
drag, startPoint x: 774, startPoint y: 343, endPoint x: 738, endPoint y: 377, distance: 49.3
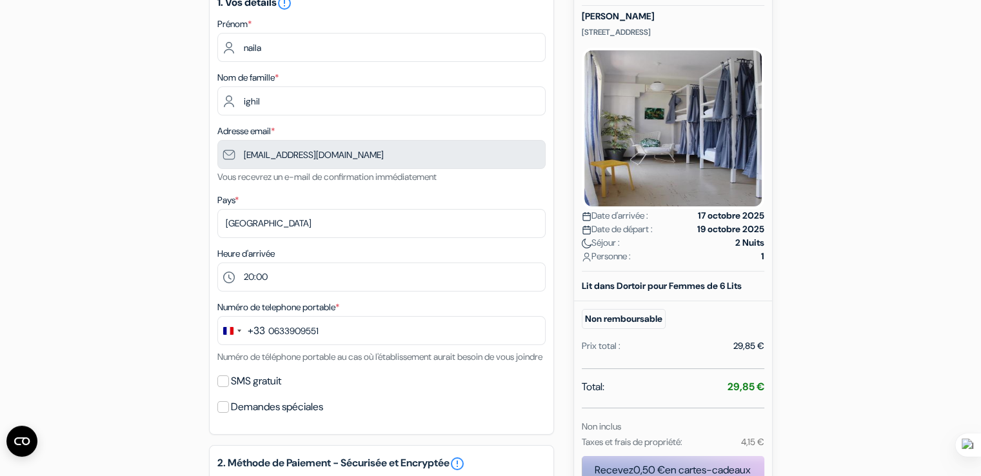
click at [774, 344] on div "add_box Kefi Hub Ippokratous 205, [GEOGRAPHIC_DATA], [GEOGRAPHIC_DATA] Détails …" at bounding box center [491, 372] width 852 height 796
click at [738, 380] on strong "29,85 €" at bounding box center [746, 387] width 37 height 14
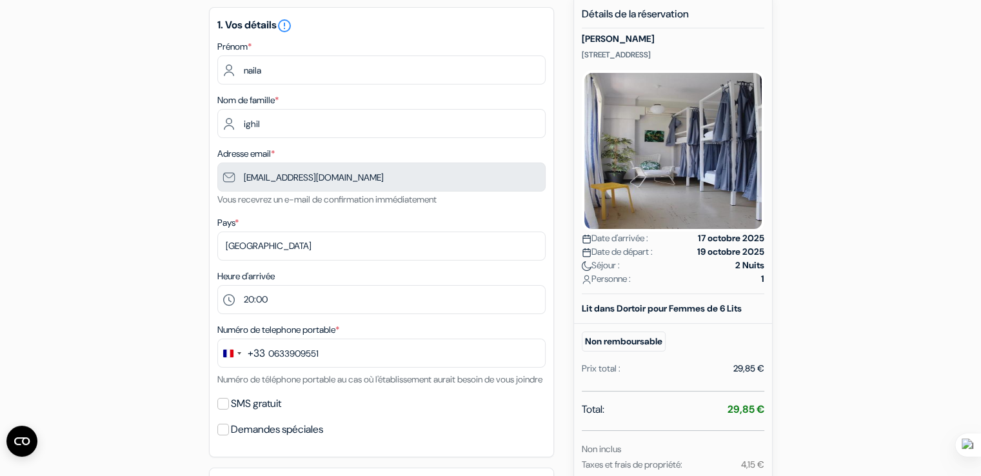
scroll to position [0, 0]
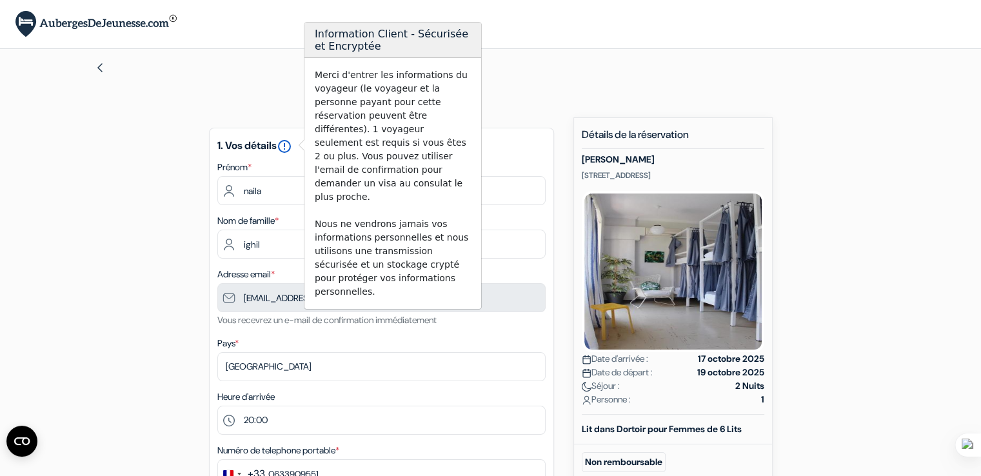
click at [286, 143] on icon "error_outline" at bounding box center [284, 146] width 15 height 15
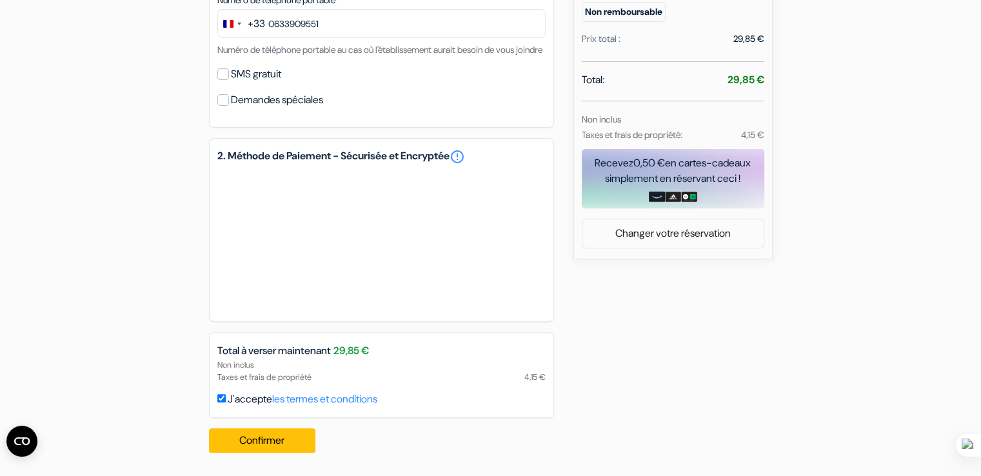
scroll to position [466, 0]
click at [615, 330] on div "add_box Kefi Hub Ippokratous 205, [GEOGRAPHIC_DATA], [GEOGRAPHIC_DATA] Détails …" at bounding box center [491, 65] width 852 height 796
click at [152, 299] on div "add_box Kefi Hub Ippokratous 205, [GEOGRAPHIC_DATA], [GEOGRAPHIC_DATA] Détails …" at bounding box center [491, 65] width 852 height 796
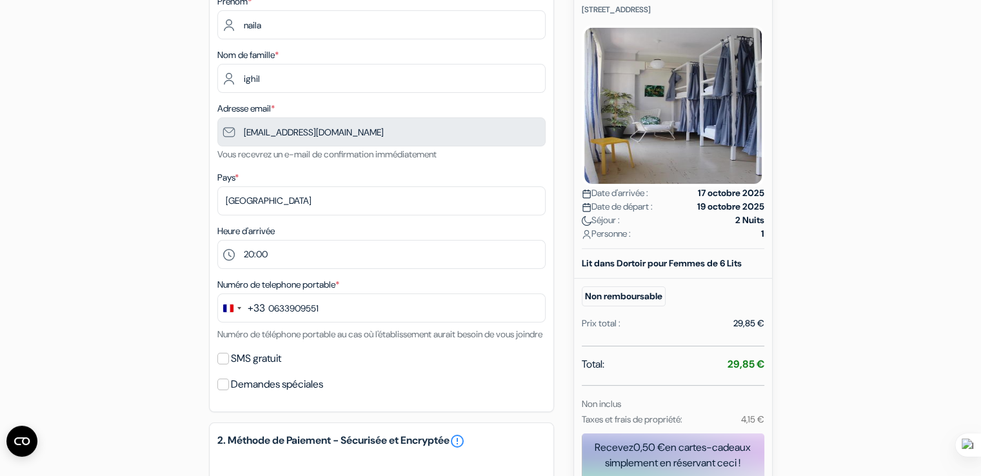
scroll to position [143, 0]
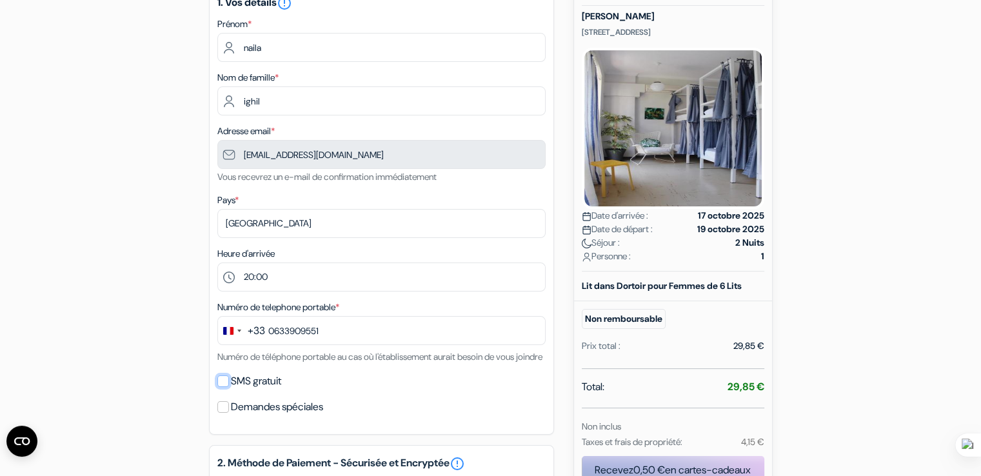
click at [222, 387] on input "SMS gratuit" at bounding box center [223, 382] width 12 height 12
checkbox input "true"
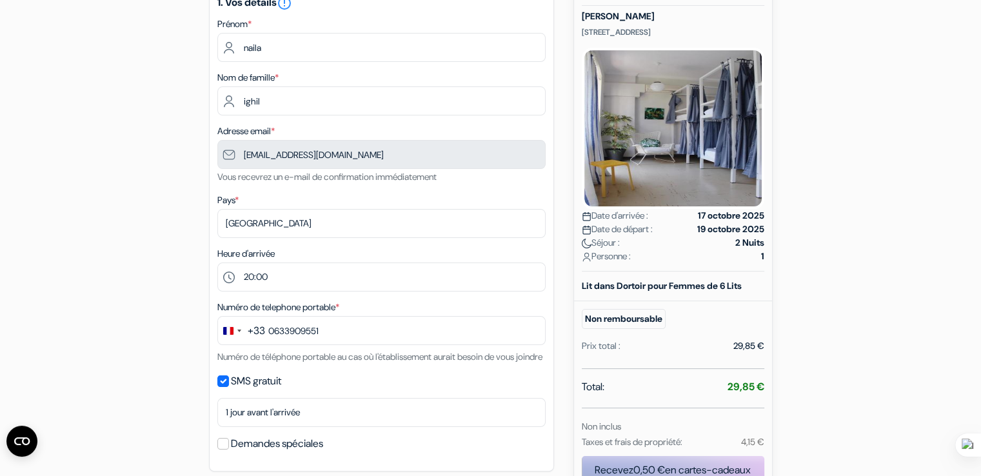
click at [150, 325] on div "add_box Kefi Hub Ippokratous 205, [GEOGRAPHIC_DATA], [GEOGRAPHIC_DATA] Détails …" at bounding box center [491, 390] width 852 height 833
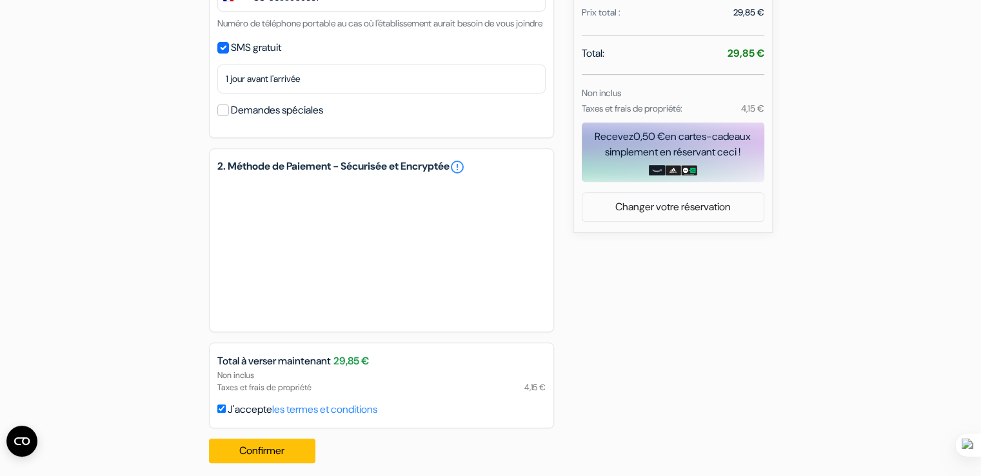
scroll to position [503, 0]
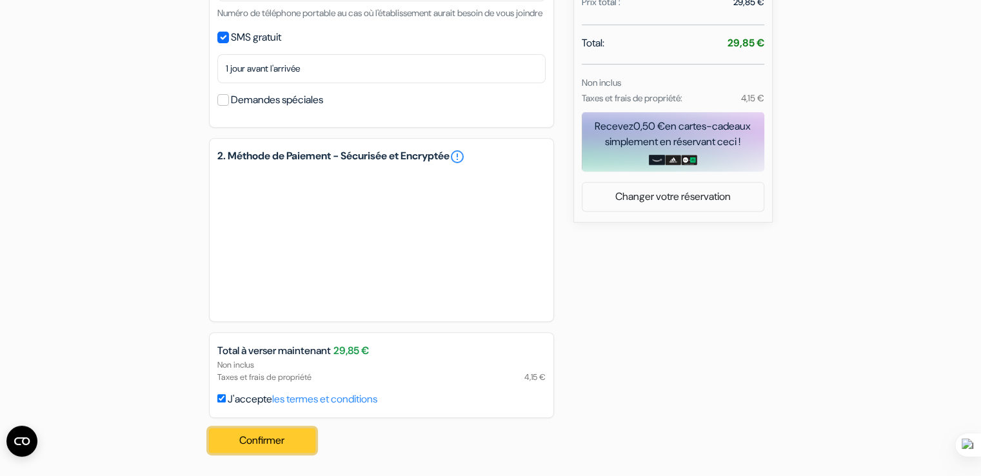
click at [240, 436] on button "Confirmer Loading..." at bounding box center [262, 440] width 107 height 25
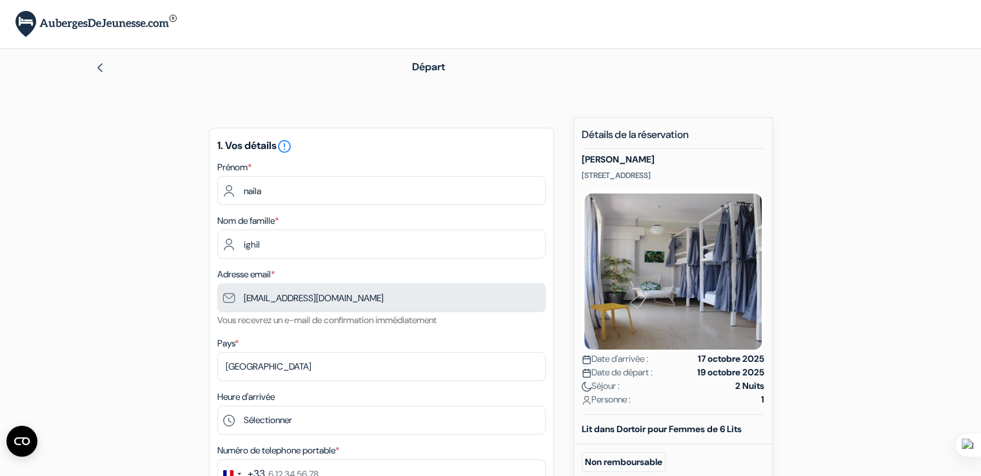
click at [108, 23] on img at bounding box center [95, 24] width 161 height 26
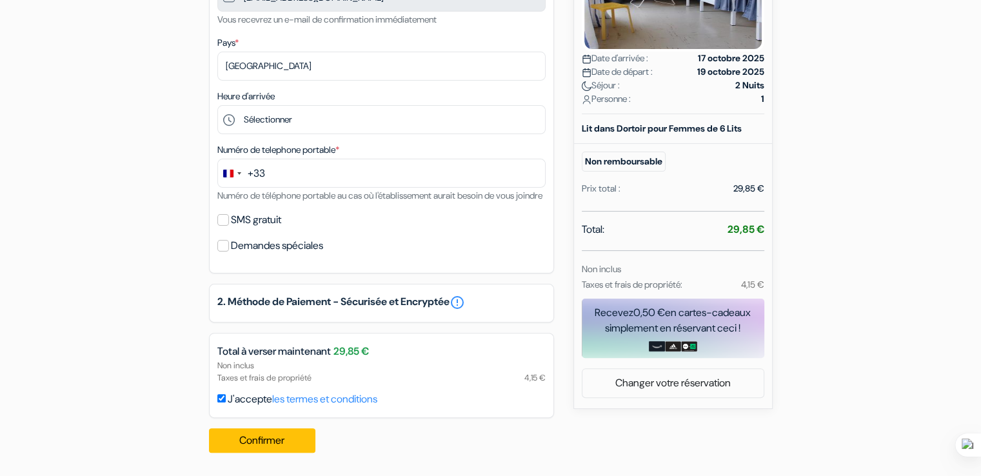
scroll to position [321, 0]
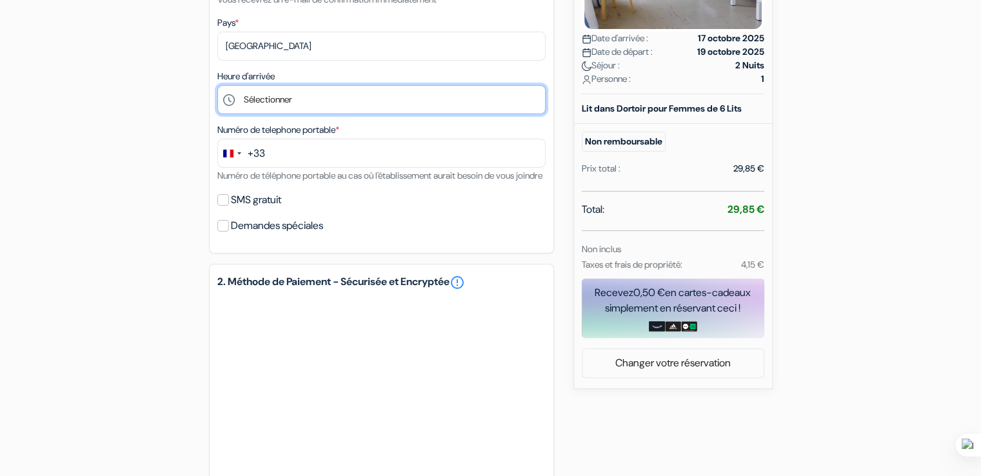
click at [275, 96] on select "Sélectionner 14:00 15:00 16:00 17:00 18:00 19:00 20:00 21:00 22:00 23:00" at bounding box center [381, 99] width 328 height 29
select select "20"
click at [217, 86] on select "Sélectionner 14:00 15:00 16:00 17:00 18:00 19:00 20:00 21:00 22:00 23:00" at bounding box center [381, 99] width 328 height 29
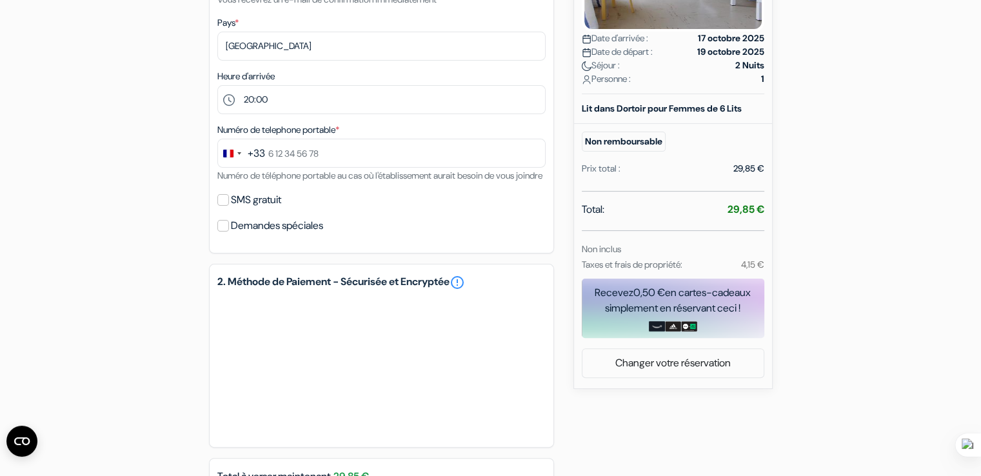
click at [157, 259] on div "add_box Kefi Hub Ippokratous 205, [GEOGRAPHIC_DATA], [GEOGRAPHIC_DATA] Détails …" at bounding box center [491, 193] width 852 height 792
click at [218, 206] on input "SMS gratuit" at bounding box center [223, 200] width 12 height 12
checkbox input "true"
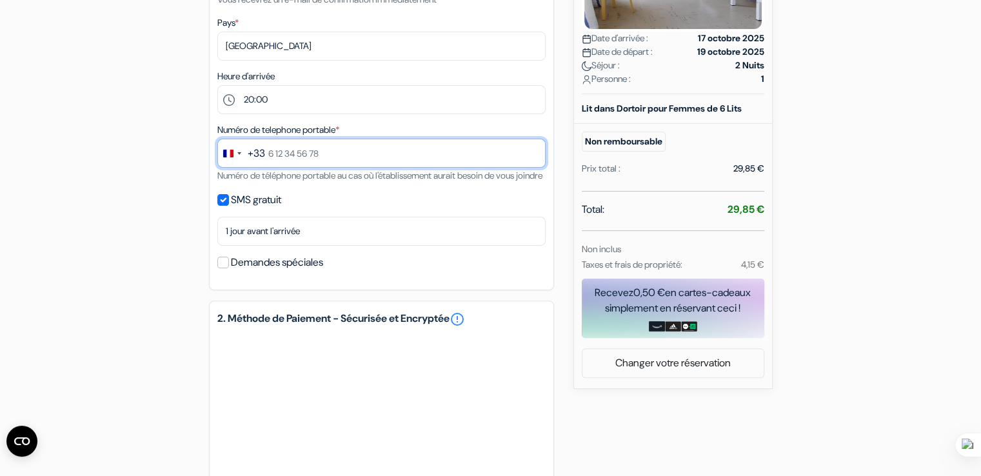
click at [303, 158] on input "text" at bounding box center [381, 153] width 328 height 29
type input "0633909551"
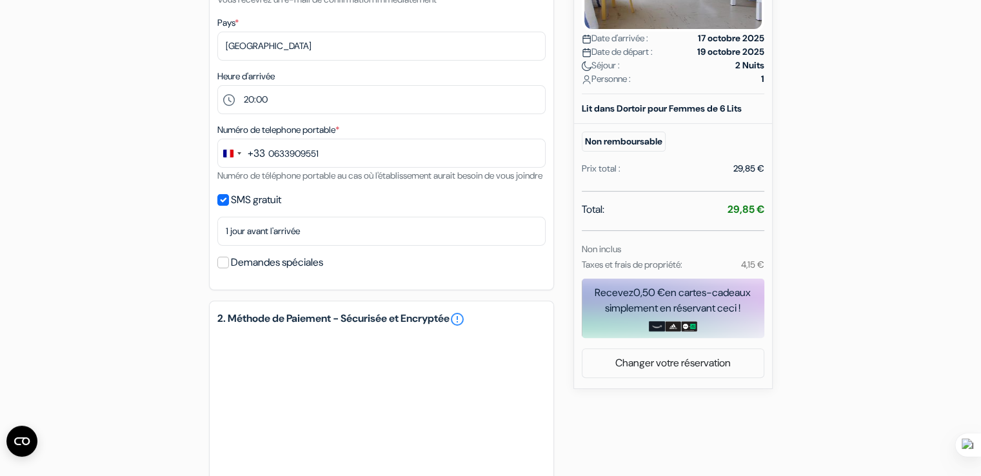
click at [156, 226] on div "add_box Kefi Hub Ippokratous 205, [GEOGRAPHIC_DATA], [GEOGRAPHIC_DATA] Détails …" at bounding box center [491, 211] width 852 height 829
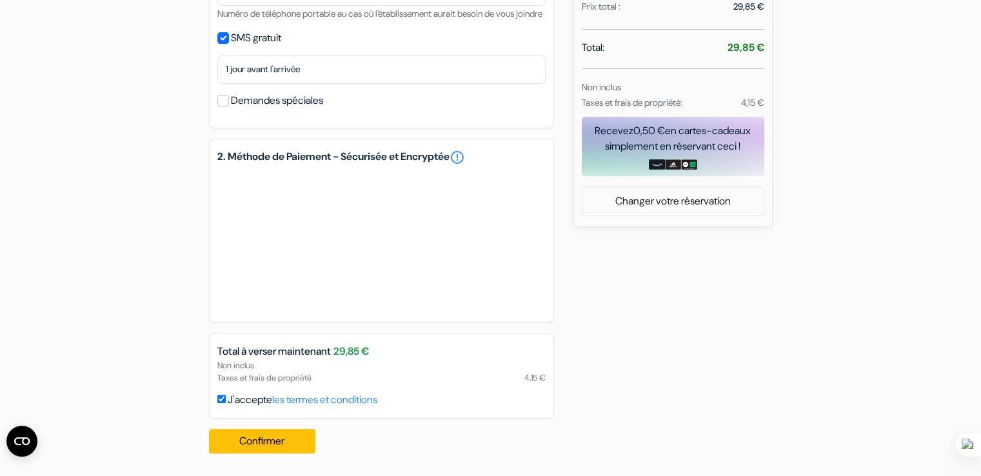
scroll to position [499, 0]
click at [121, 244] on div "add_box Kefi Hub Ippokratous 205, [GEOGRAPHIC_DATA], [GEOGRAPHIC_DATA] Détails …" at bounding box center [491, 48] width 852 height 829
click at [299, 444] on button "Confirmer Loading..." at bounding box center [262, 440] width 107 height 25
drag, startPoint x: 204, startPoint y: 379, endPoint x: 212, endPoint y: 386, distance: 10.5
drag, startPoint x: 212, startPoint y: 386, endPoint x: 107, endPoint y: 340, distance: 114.1
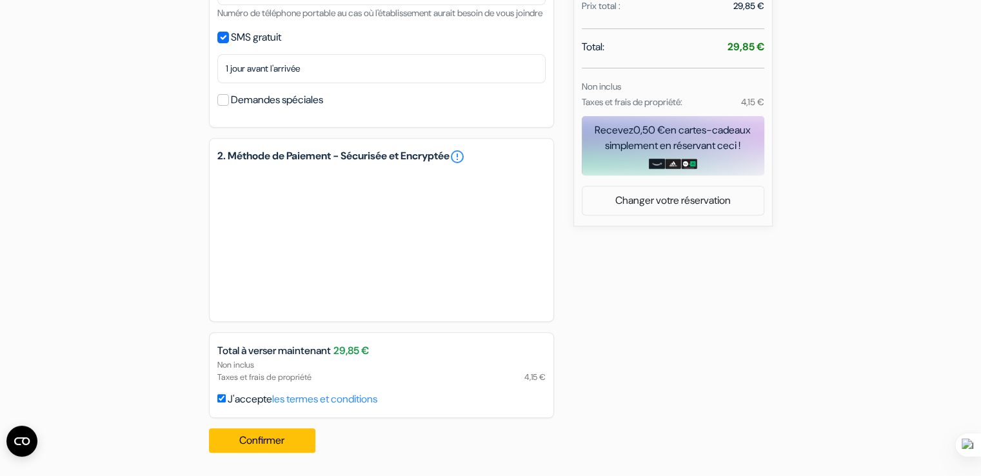
click at [107, 340] on div "add_box Kefi Hub Ippokratous 205, [GEOGRAPHIC_DATA], [GEOGRAPHIC_DATA] Détails …" at bounding box center [491, 48] width 852 height 829
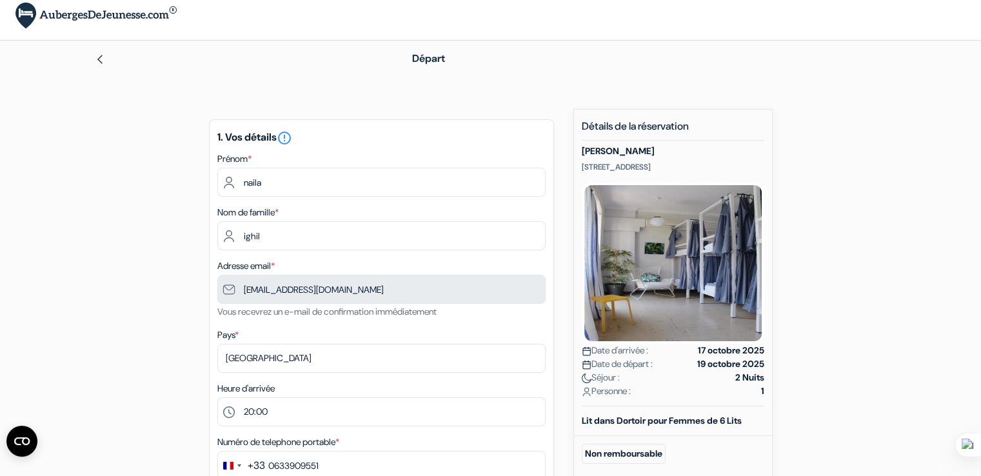
scroll to position [0, 0]
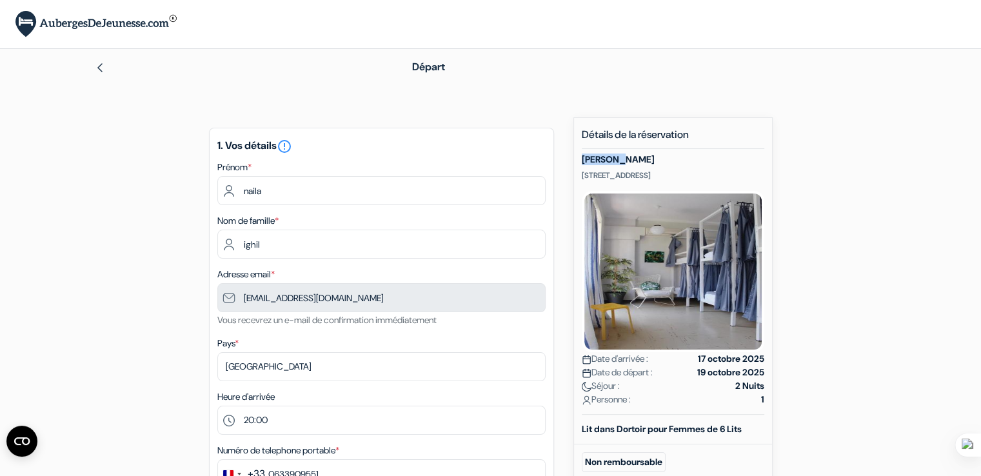
drag, startPoint x: 637, startPoint y: 157, endPoint x: 581, endPoint y: 158, distance: 56.1
click at [582, 158] on h5 "[PERSON_NAME]" at bounding box center [673, 159] width 183 height 11
copy h5 "[PERSON_NAME]"
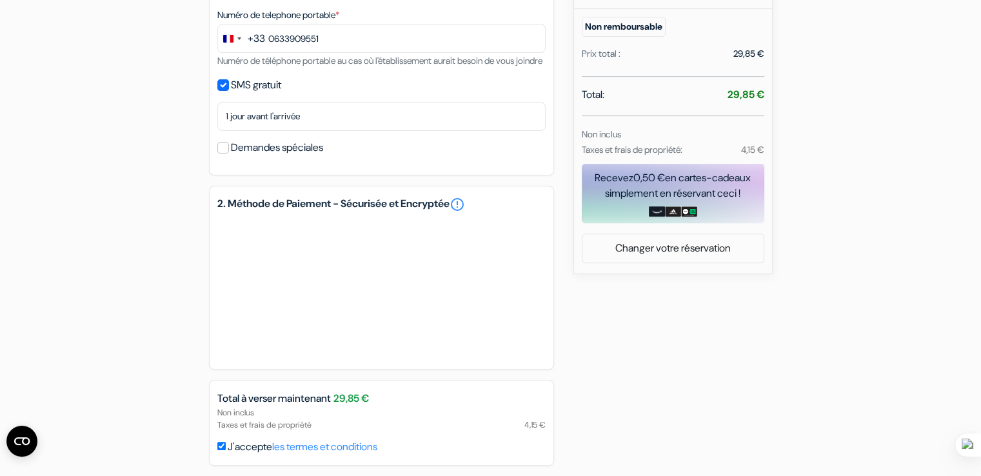
scroll to position [499, 0]
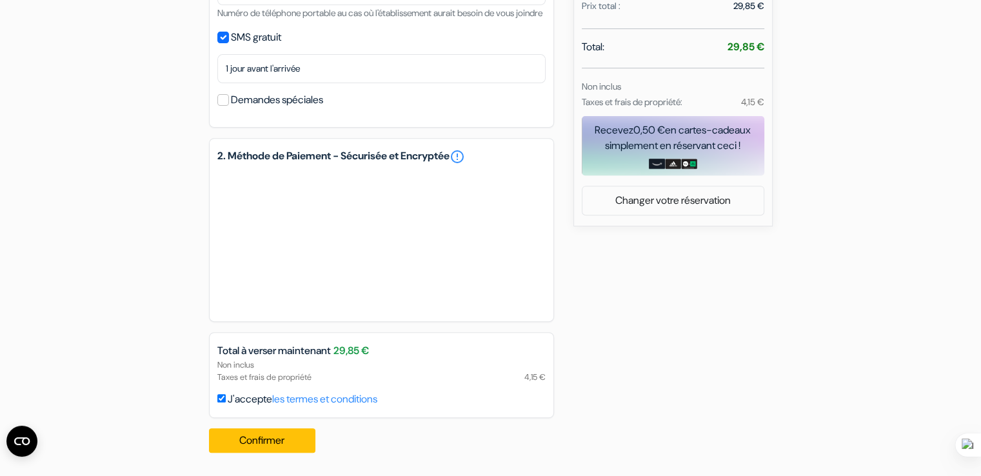
click at [717, 339] on div "add_box Kefi Hub Ippokratous 205, [GEOGRAPHIC_DATA], [GEOGRAPHIC_DATA] Détails …" at bounding box center [491, 48] width 852 height 829
click at [169, 154] on div "add_box Kefi Hub Ippokratous 205, [GEOGRAPHIC_DATA], [GEOGRAPHIC_DATA] Détails …" at bounding box center [491, 48] width 852 height 829
click at [121, 265] on div "add_box Kefi Hub Ippokratous 205, [GEOGRAPHIC_DATA], [GEOGRAPHIC_DATA] Détails …" at bounding box center [491, 48] width 852 height 829
click at [246, 447] on button "Confirmer Loading..." at bounding box center [262, 440] width 107 height 25
click at [290, 439] on button "Confirmer Loading..." at bounding box center [262, 440] width 107 height 25
